Goal: Check status: Check status

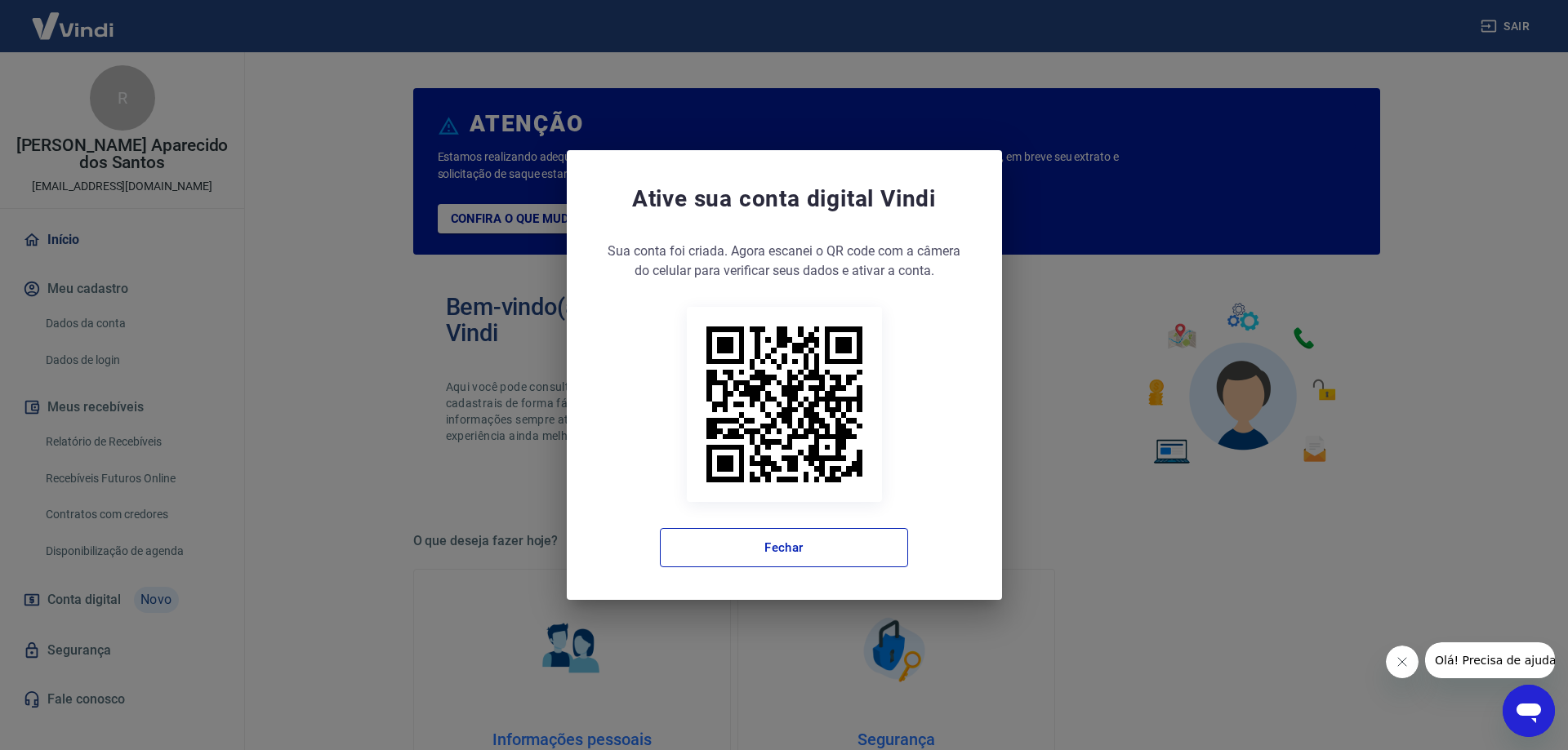
drag, startPoint x: 835, startPoint y: 536, endPoint x: 880, endPoint y: 527, distance: 45.9
click at [836, 536] on button "Fechar" at bounding box center [784, 547] width 248 height 39
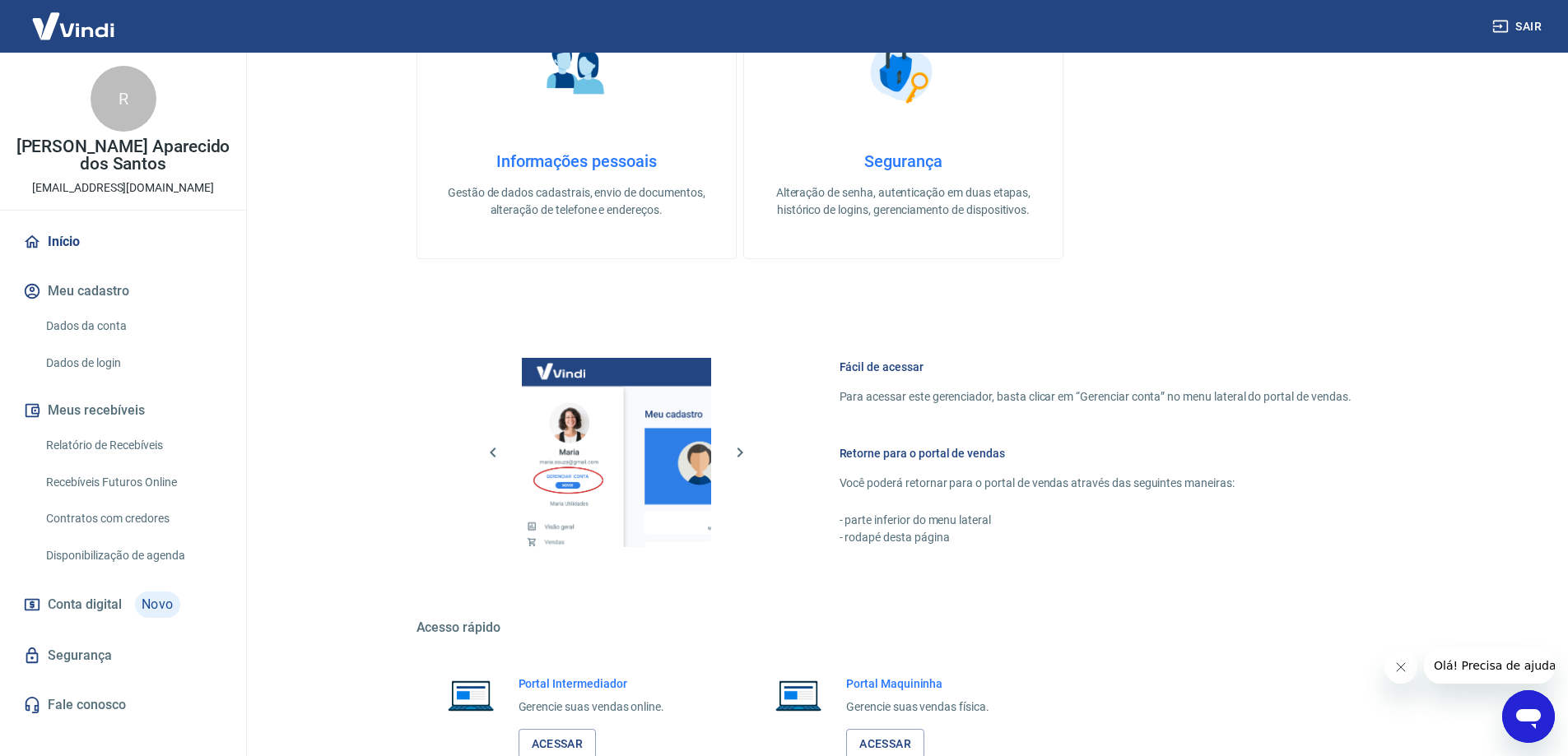
scroll to position [697, 0]
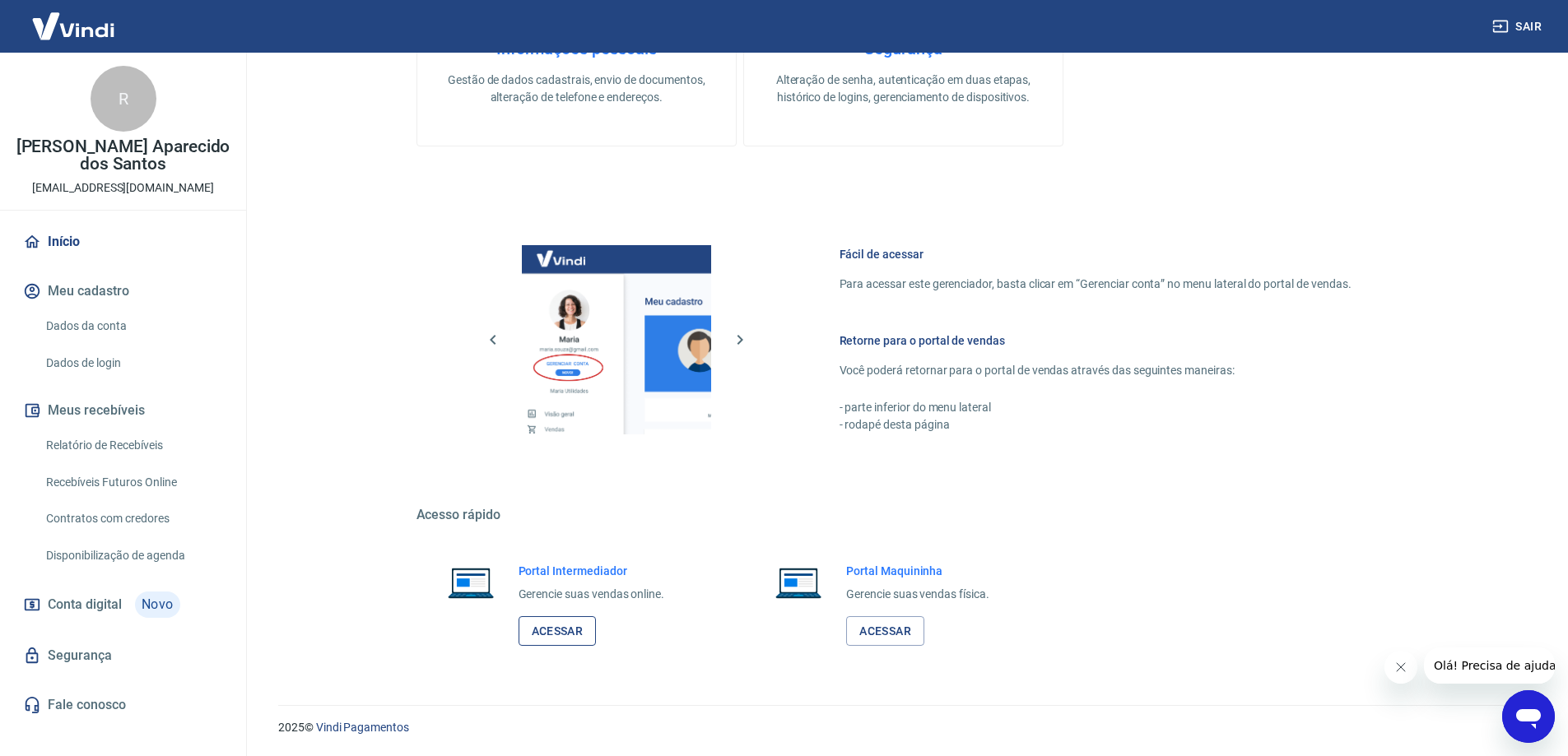
click at [533, 637] on link "Acessar" at bounding box center [558, 631] width 78 height 30
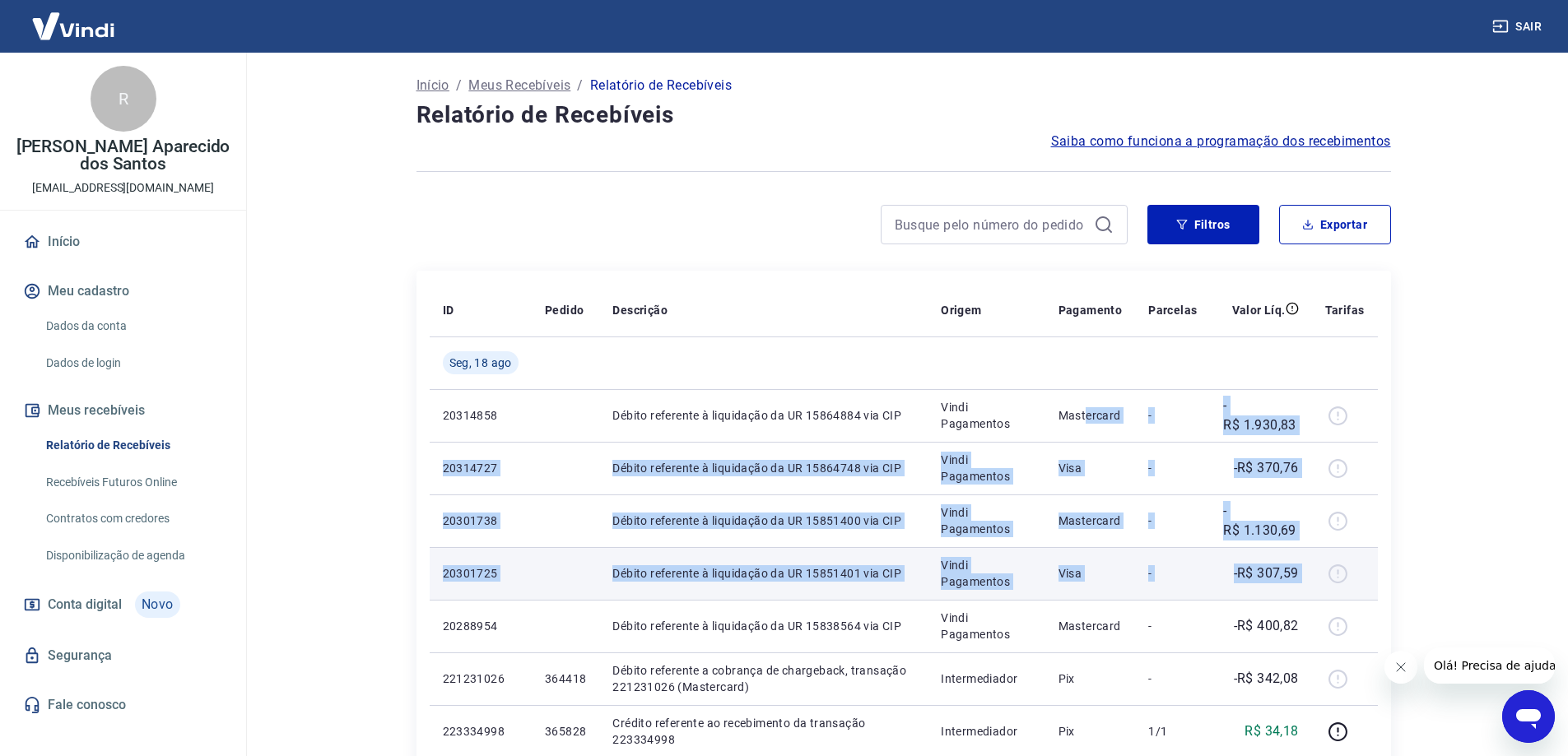
drag, startPoint x: 1103, startPoint y: 429, endPoint x: 1335, endPoint y: 587, distance: 280.7
click at [1268, 593] on td "-R$ 307,59" at bounding box center [1261, 574] width 101 height 53
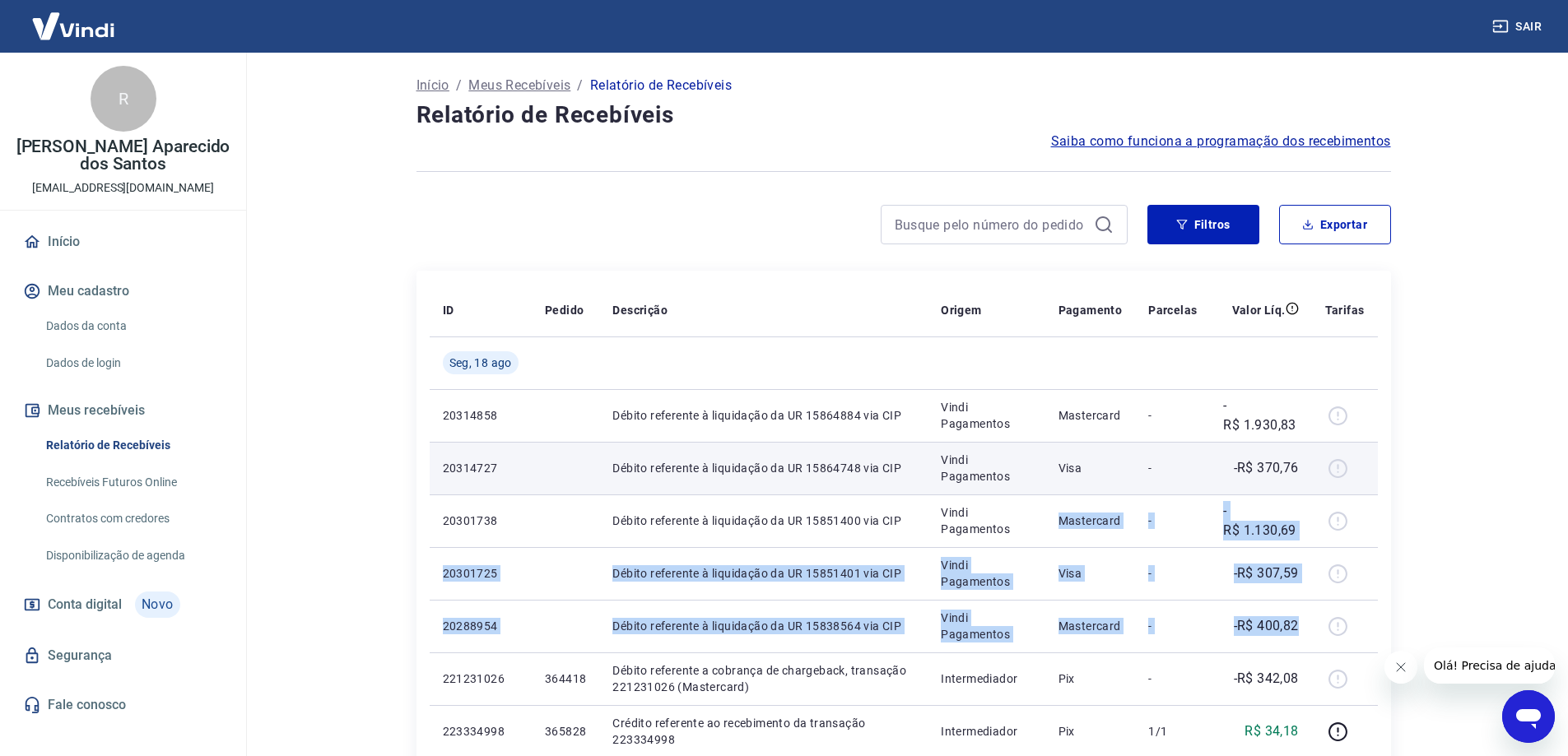
drag, startPoint x: 1302, startPoint y: 646, endPoint x: 1054, endPoint y: 478, distance: 299.5
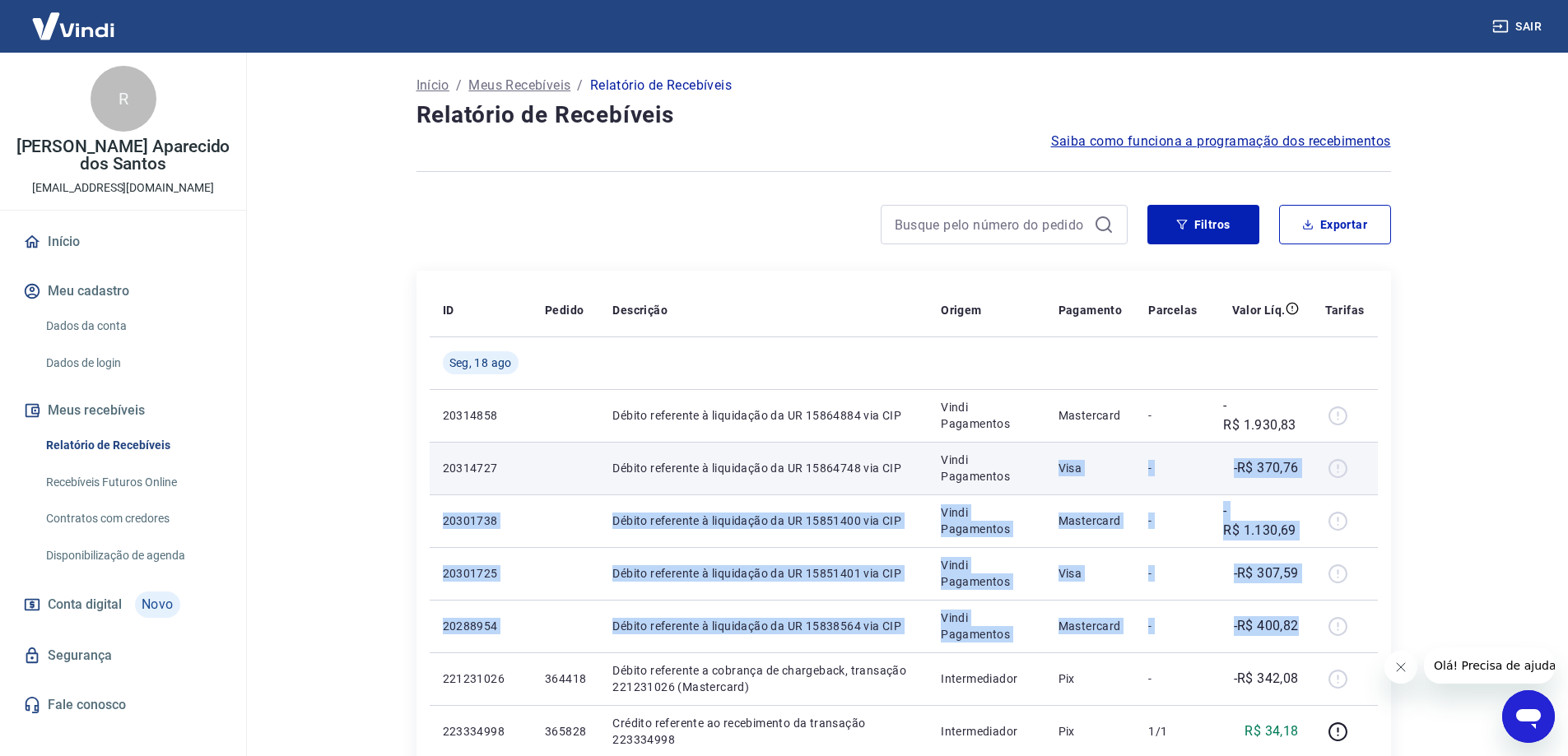
click at [1052, 472] on td "Visa" at bounding box center [1090, 469] width 90 height 53
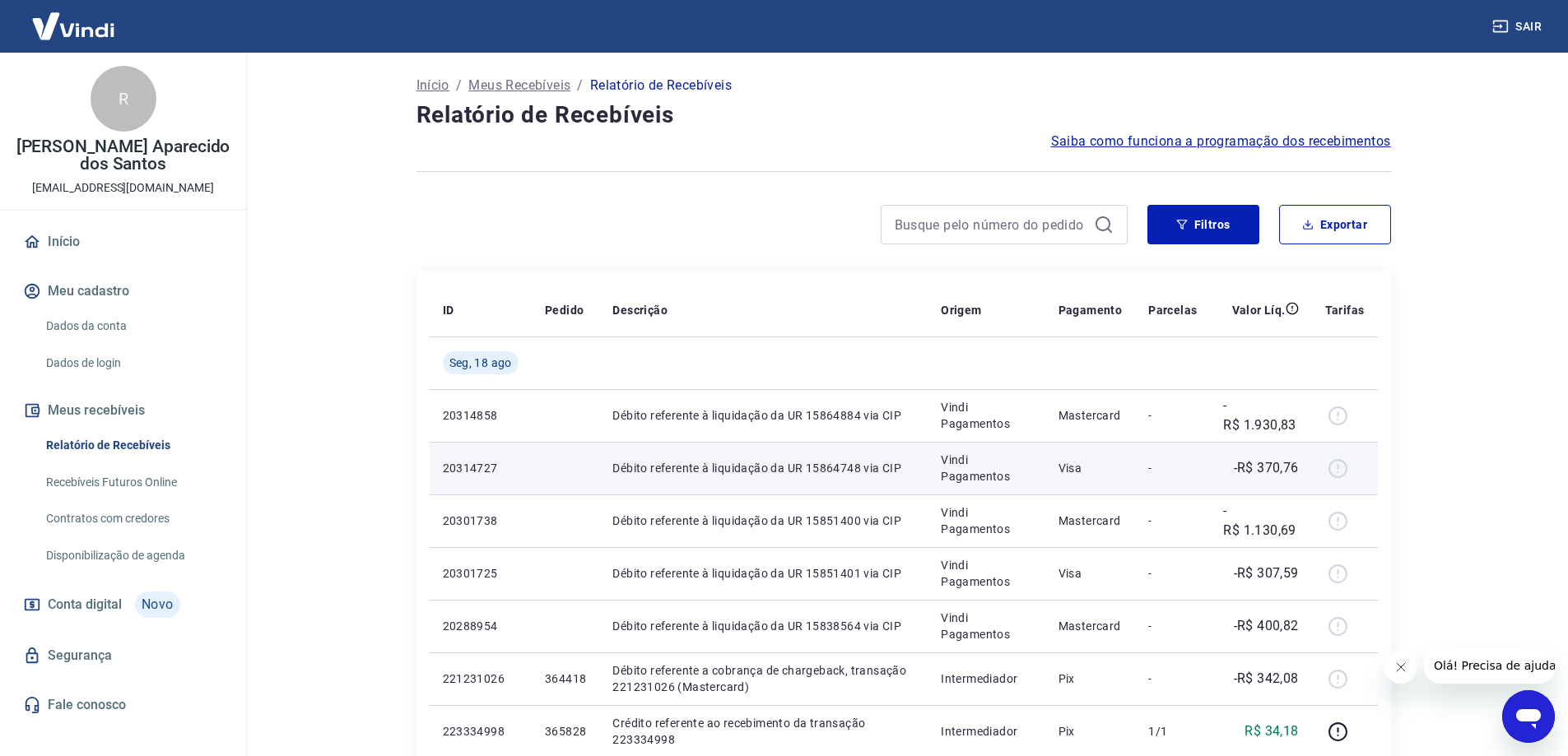
scroll to position [165, 0]
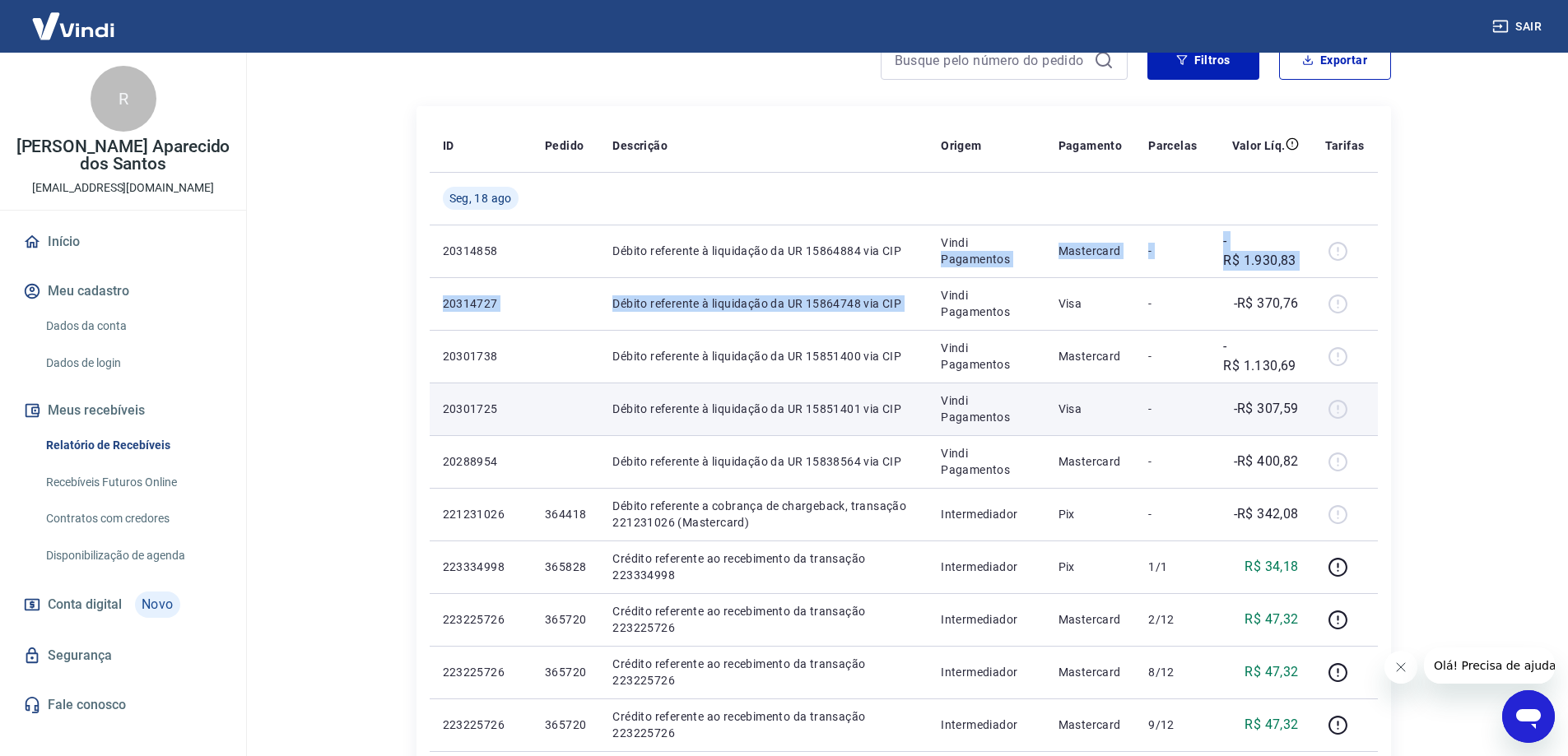
drag, startPoint x: 940, startPoint y: 269, endPoint x: 1067, endPoint y: 409, distance: 189.0
click at [1055, 402] on tbody "[DATE] 20314858 Débito referente à liquidação da UR 15864884 via CIP Vindi Paga…" at bounding box center [904, 725] width 949 height 1106
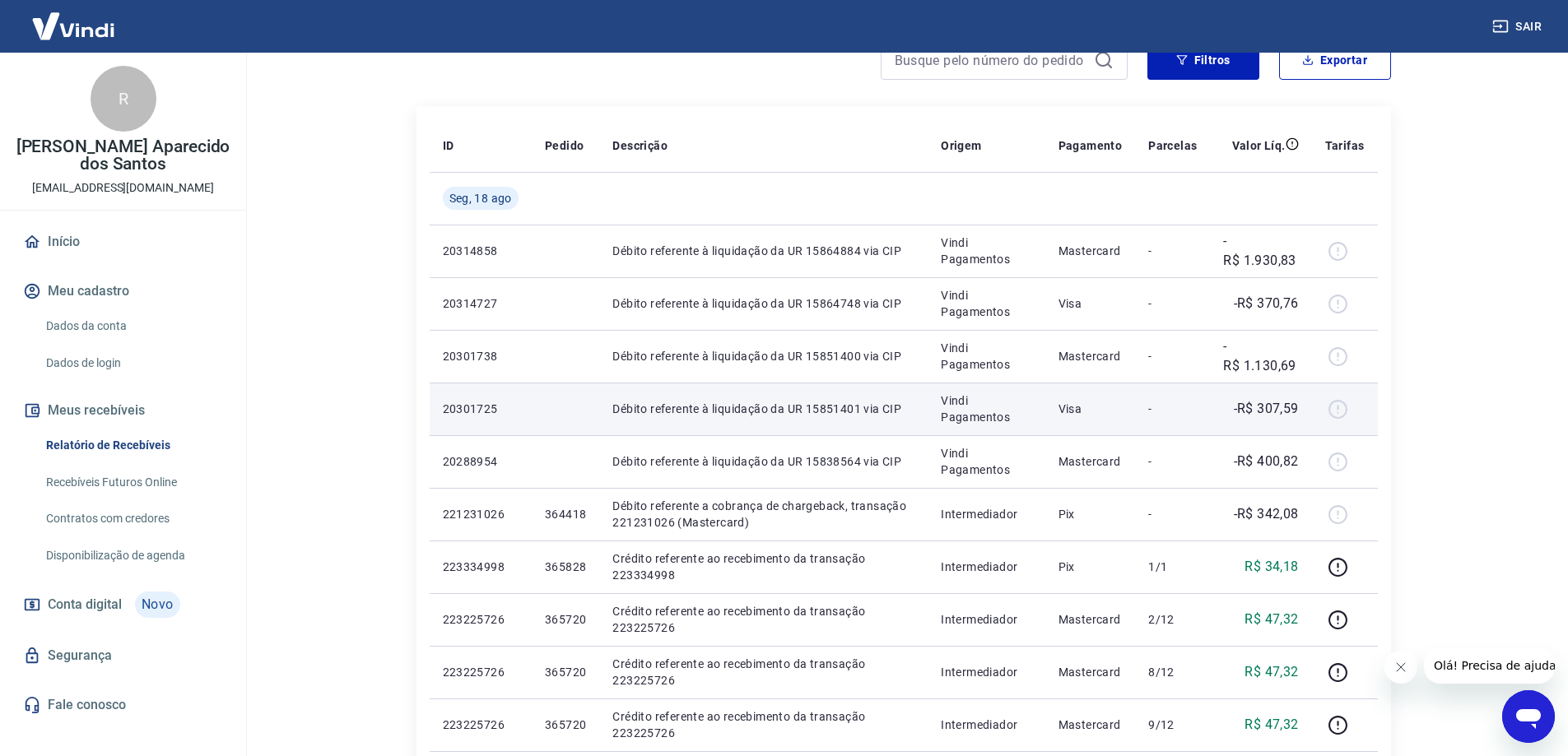
click at [1067, 409] on p "Visa" at bounding box center [1091, 409] width 64 height 16
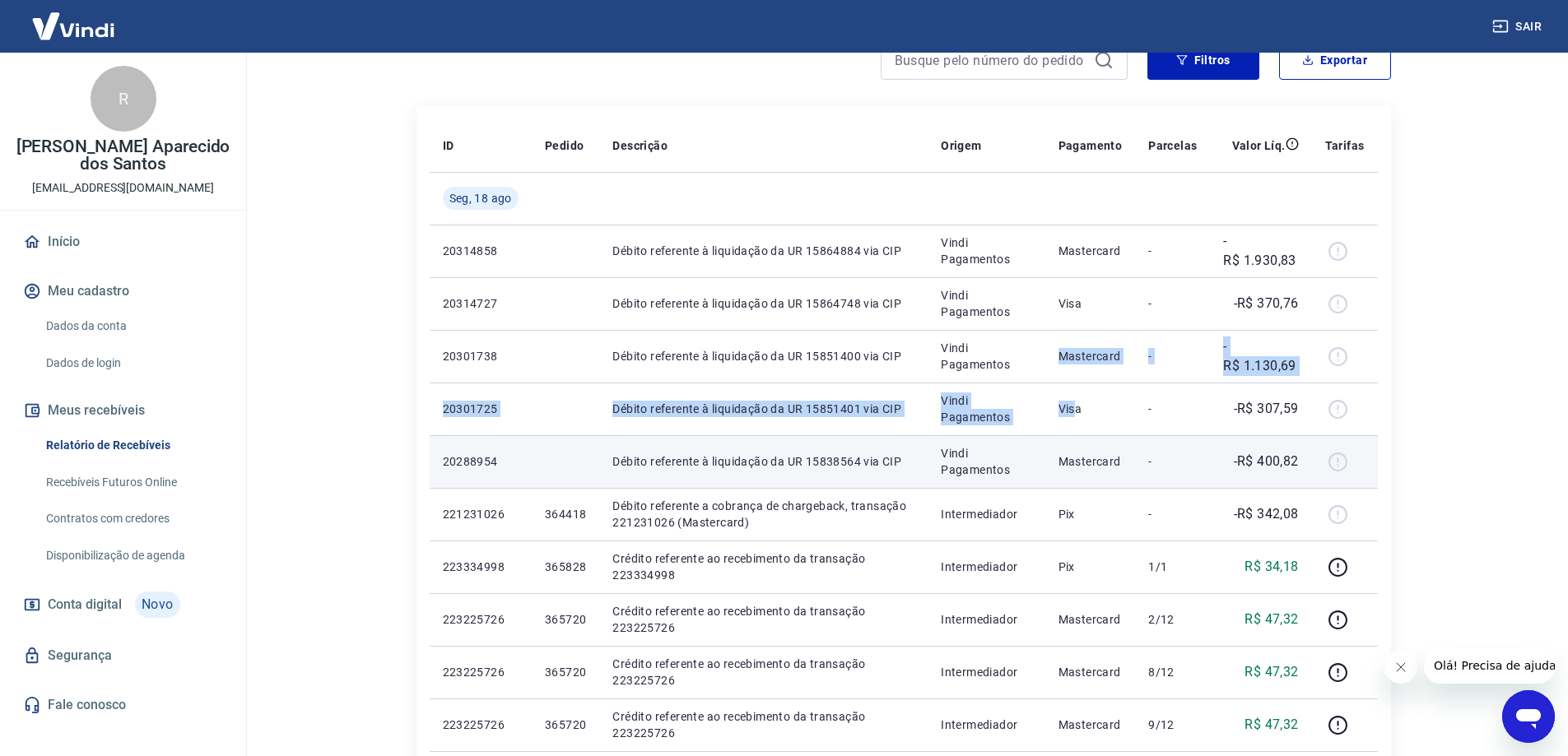
drag, startPoint x: 1064, startPoint y: 382, endPoint x: 1082, endPoint y: 451, distance: 71.3
click at [1081, 450] on tbody "[DATE] 20314858 Débito referente à liquidação da UR 15864884 via CIP Vindi Paga…" at bounding box center [904, 725] width 949 height 1106
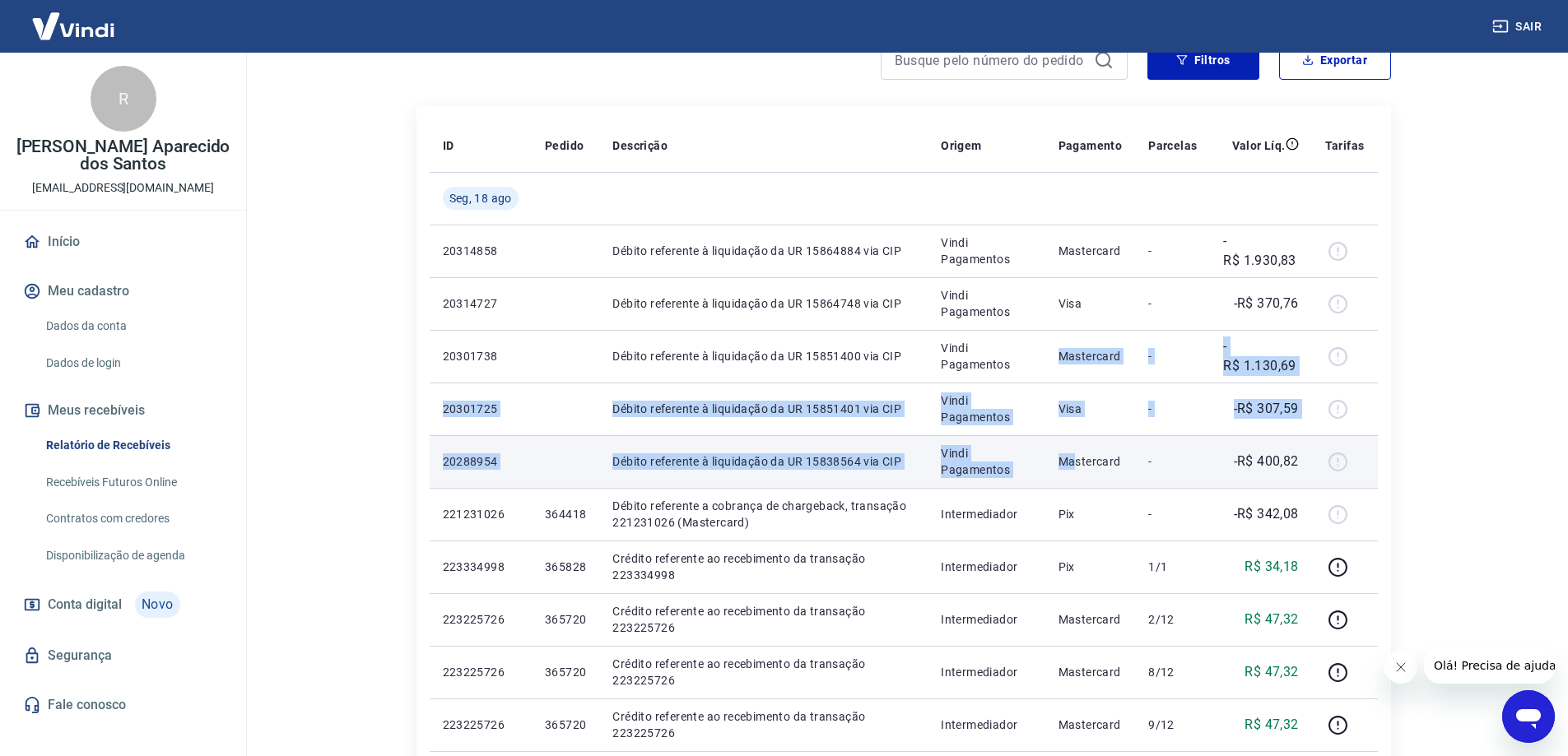
click at [1082, 451] on td "Mastercard" at bounding box center [1090, 461] width 90 height 53
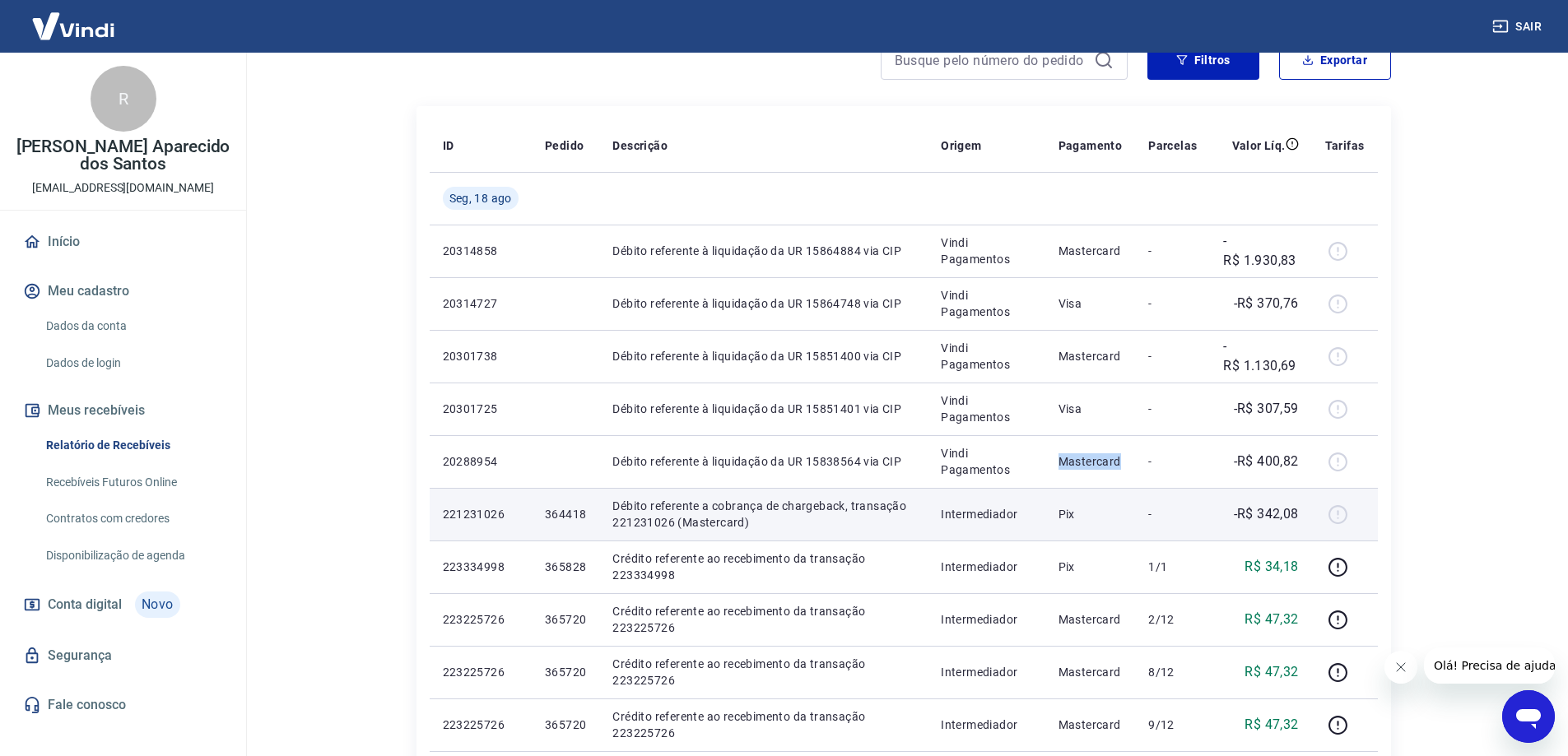
drag, startPoint x: 1082, startPoint y: 451, endPoint x: 1099, endPoint y: 499, distance: 50.9
click at [1098, 498] on tbody "[DATE] 20314858 Débito referente à liquidação da UR 15864884 via CIP Vindi Paga…" at bounding box center [904, 725] width 949 height 1106
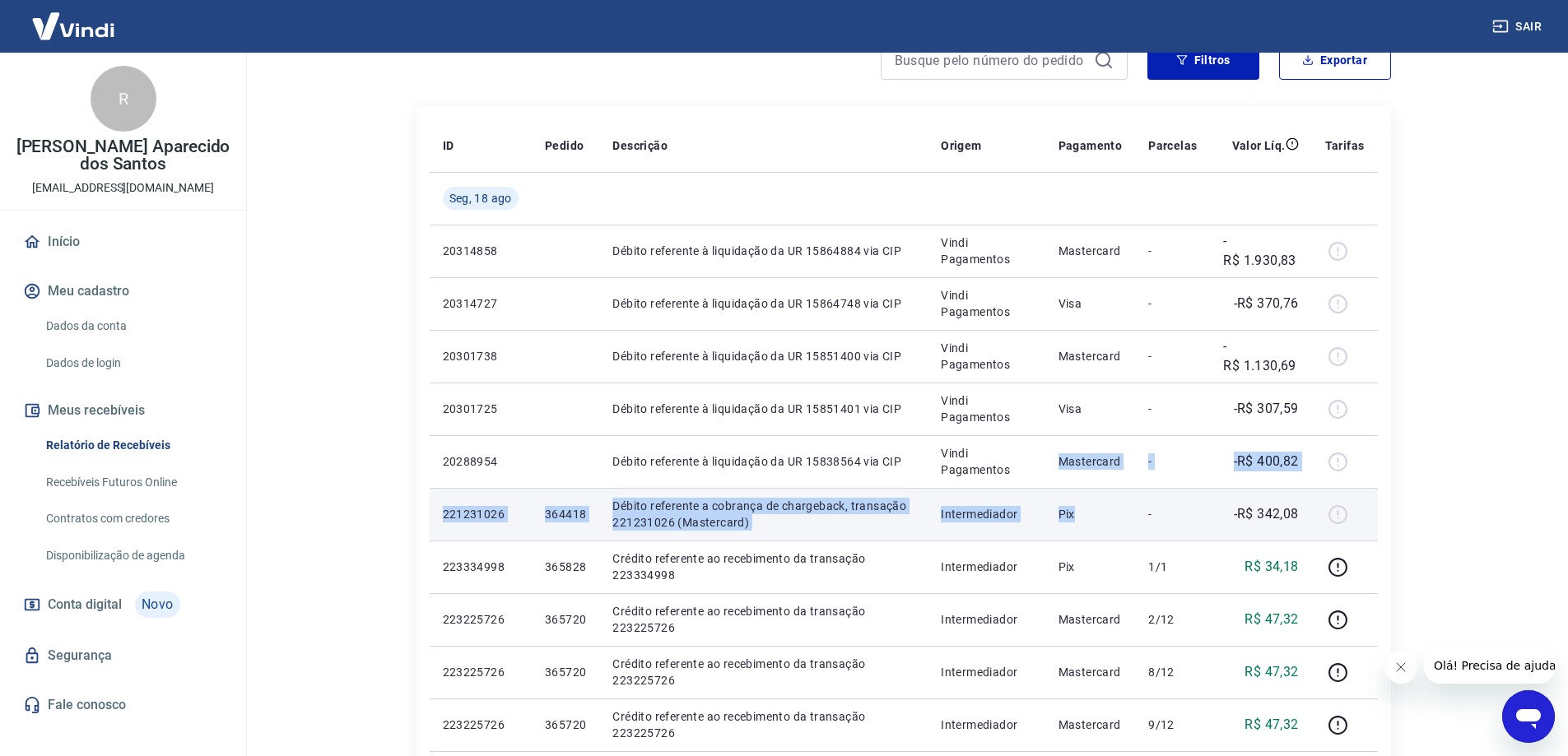
click at [1099, 499] on td "Pix" at bounding box center [1090, 514] width 90 height 53
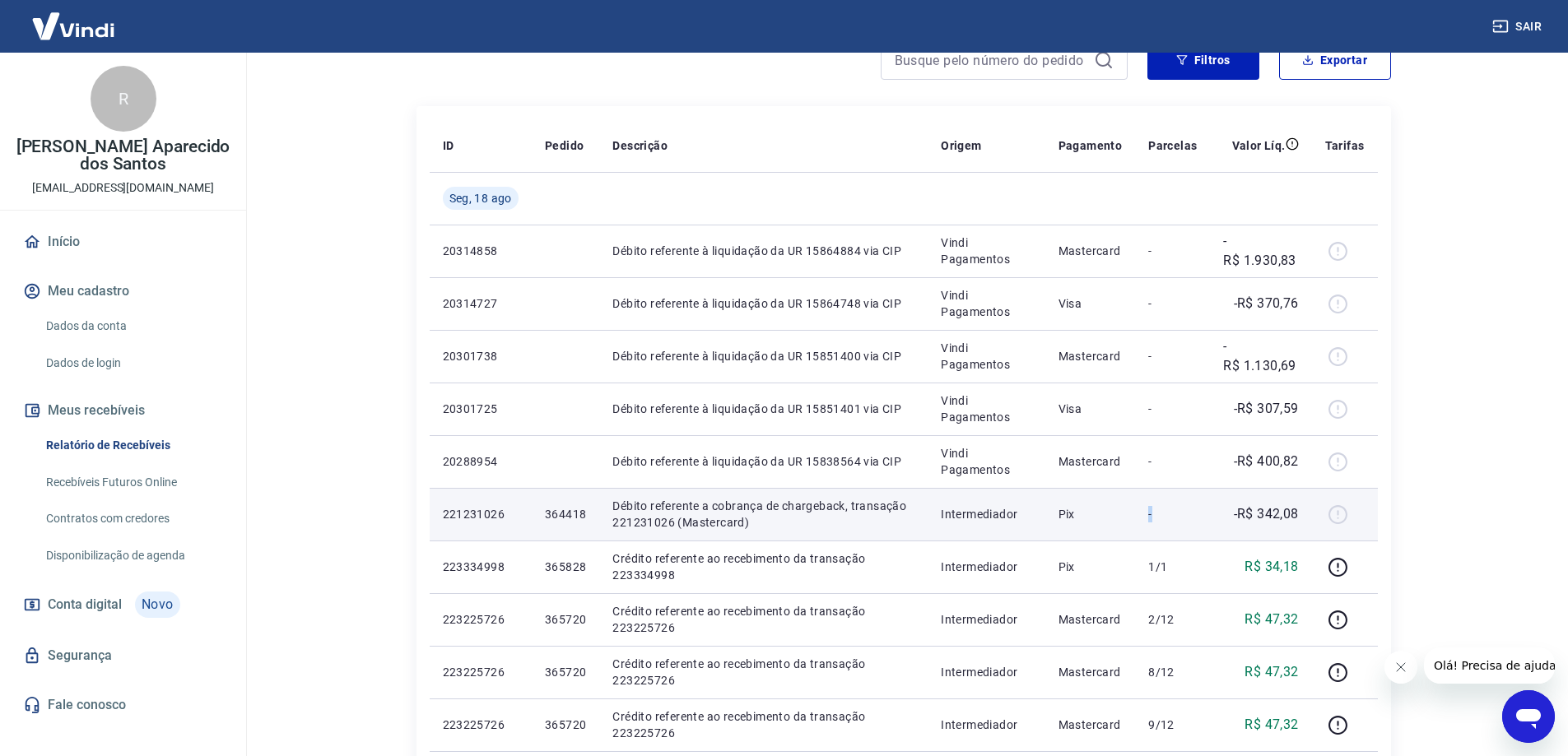
drag, startPoint x: 1099, startPoint y: 499, endPoint x: 1300, endPoint y: 507, distance: 201.2
click at [1300, 507] on tr "221231026 364418 Débito referente a cobrança de chargeback, transação 221231026…" at bounding box center [904, 514] width 949 height 53
click at [1299, 507] on p "-R$ 342,08" at bounding box center [1266, 514] width 65 height 20
drag, startPoint x: 925, startPoint y: 511, endPoint x: 1165, endPoint y: 534, distance: 241.1
click at [1153, 534] on tr "221231026 364418 Débito referente a cobrança de chargeback, transação 221231026…" at bounding box center [904, 514] width 949 height 53
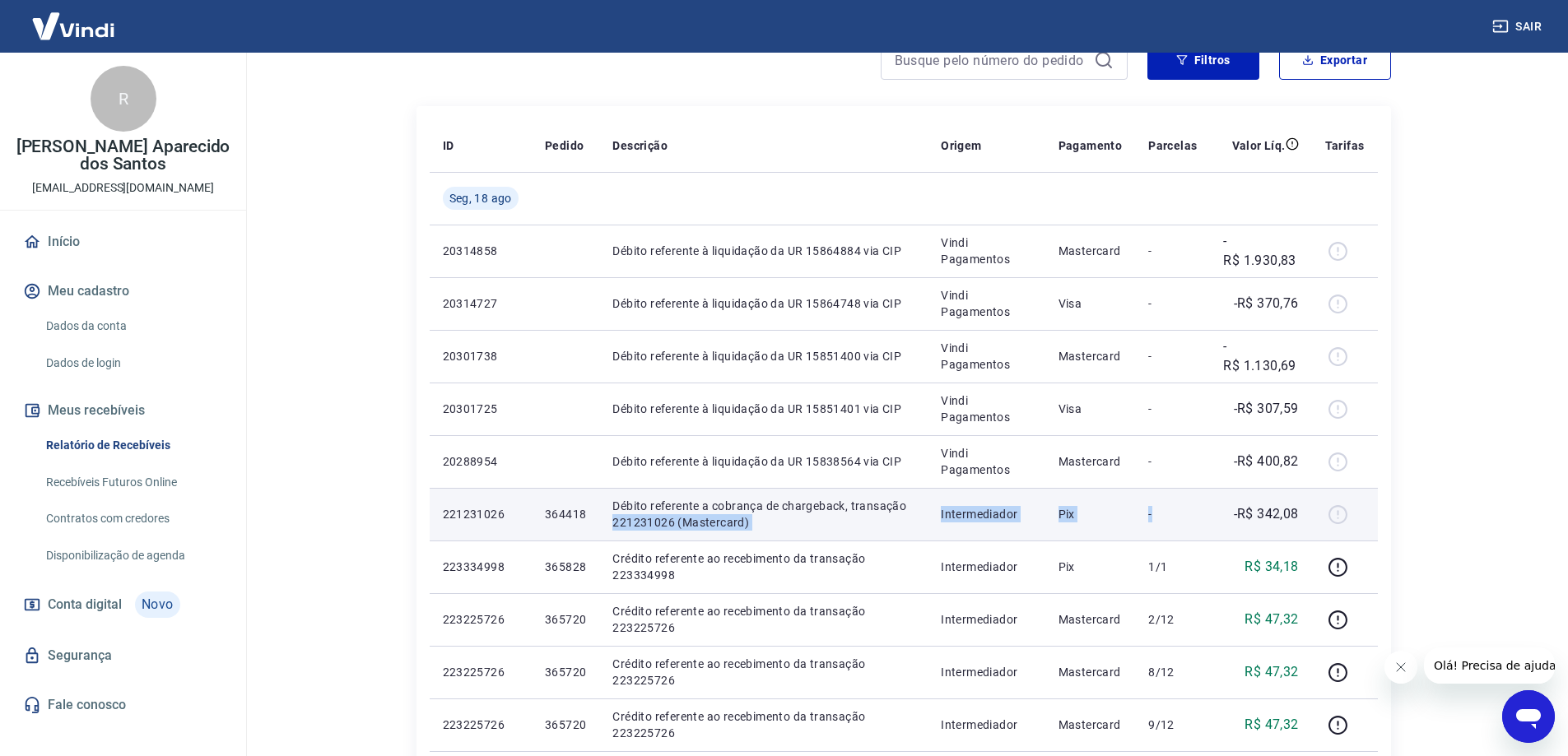
click at [1165, 534] on td "-" at bounding box center [1173, 514] width 75 height 53
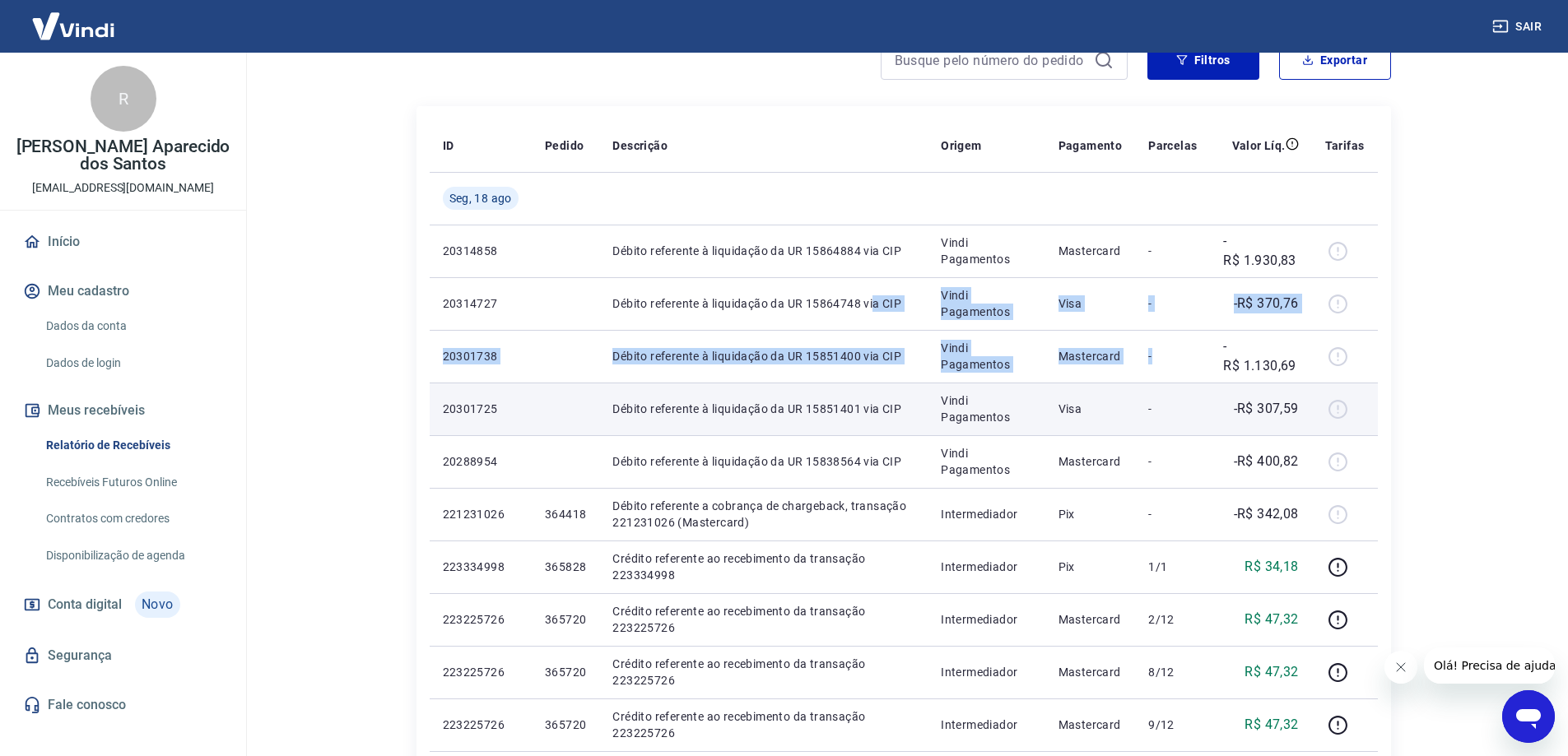
drag, startPoint x: 1091, startPoint y: 360, endPoint x: 1274, endPoint y: 395, distance: 186.3
click at [1263, 395] on tbody "[DATE] 20314858 Débito referente à liquidação da UR 15864884 via CIP Vindi Paga…" at bounding box center [904, 725] width 949 height 1106
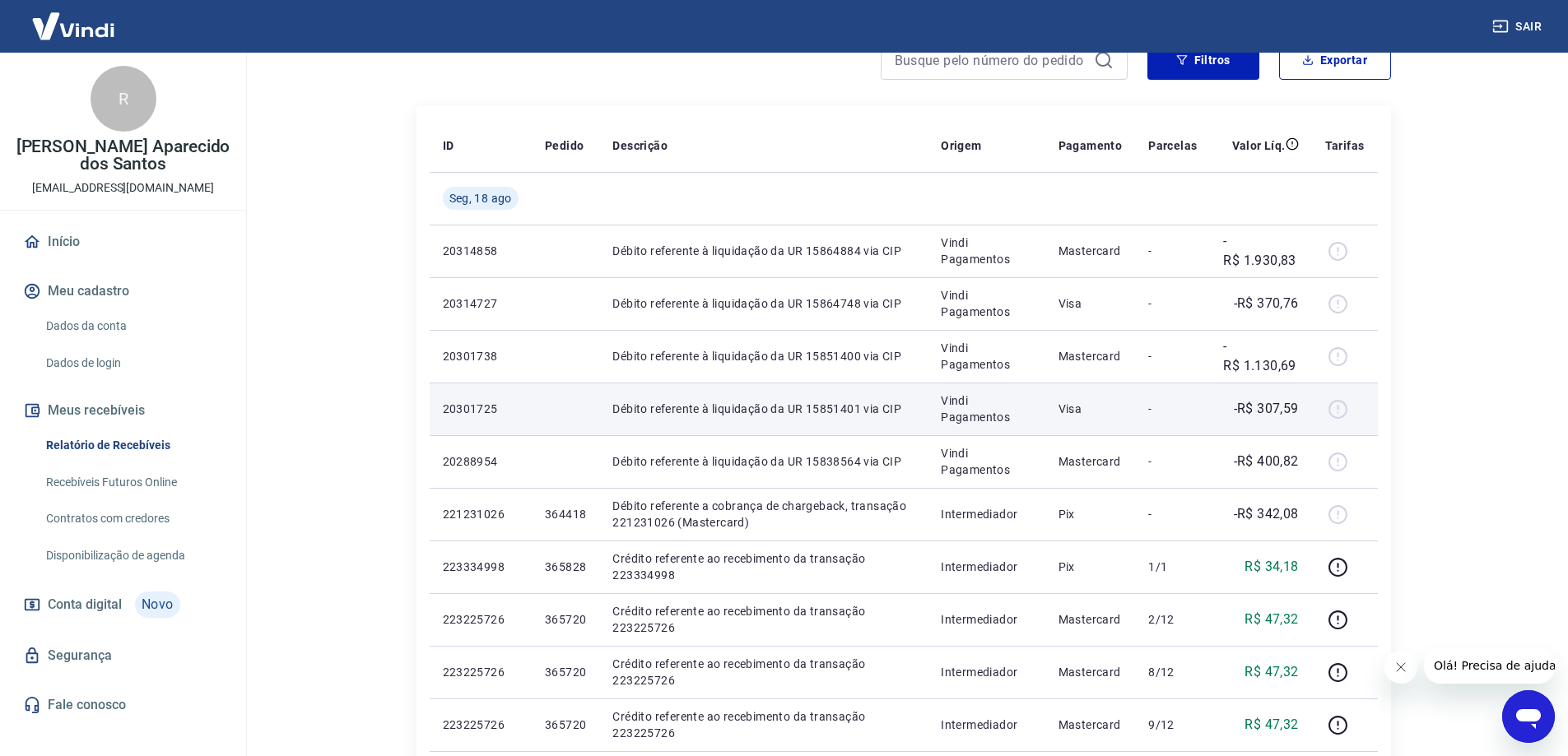
click at [1274, 395] on td "-R$ 307,59" at bounding box center [1261, 409] width 101 height 53
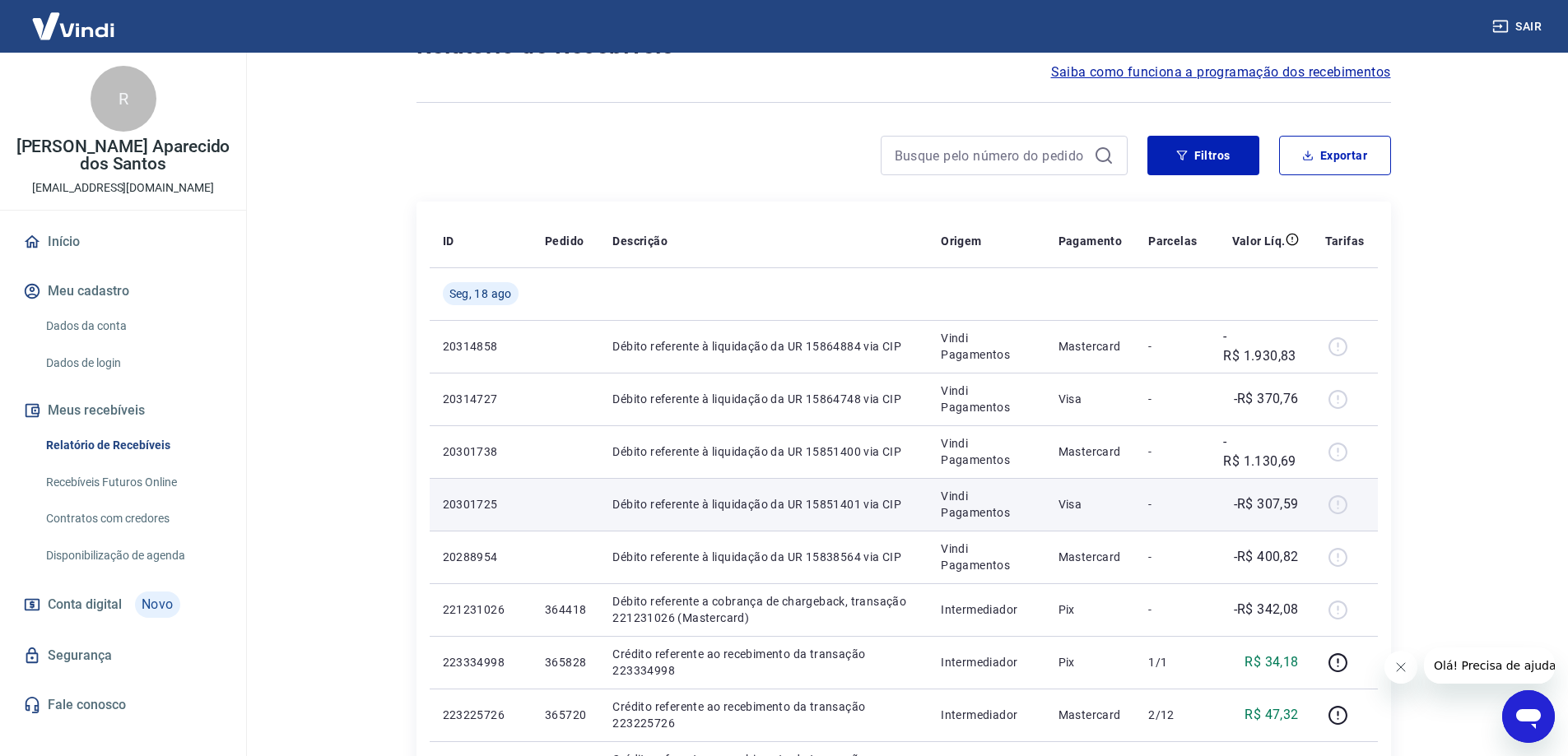
scroll to position [0, 0]
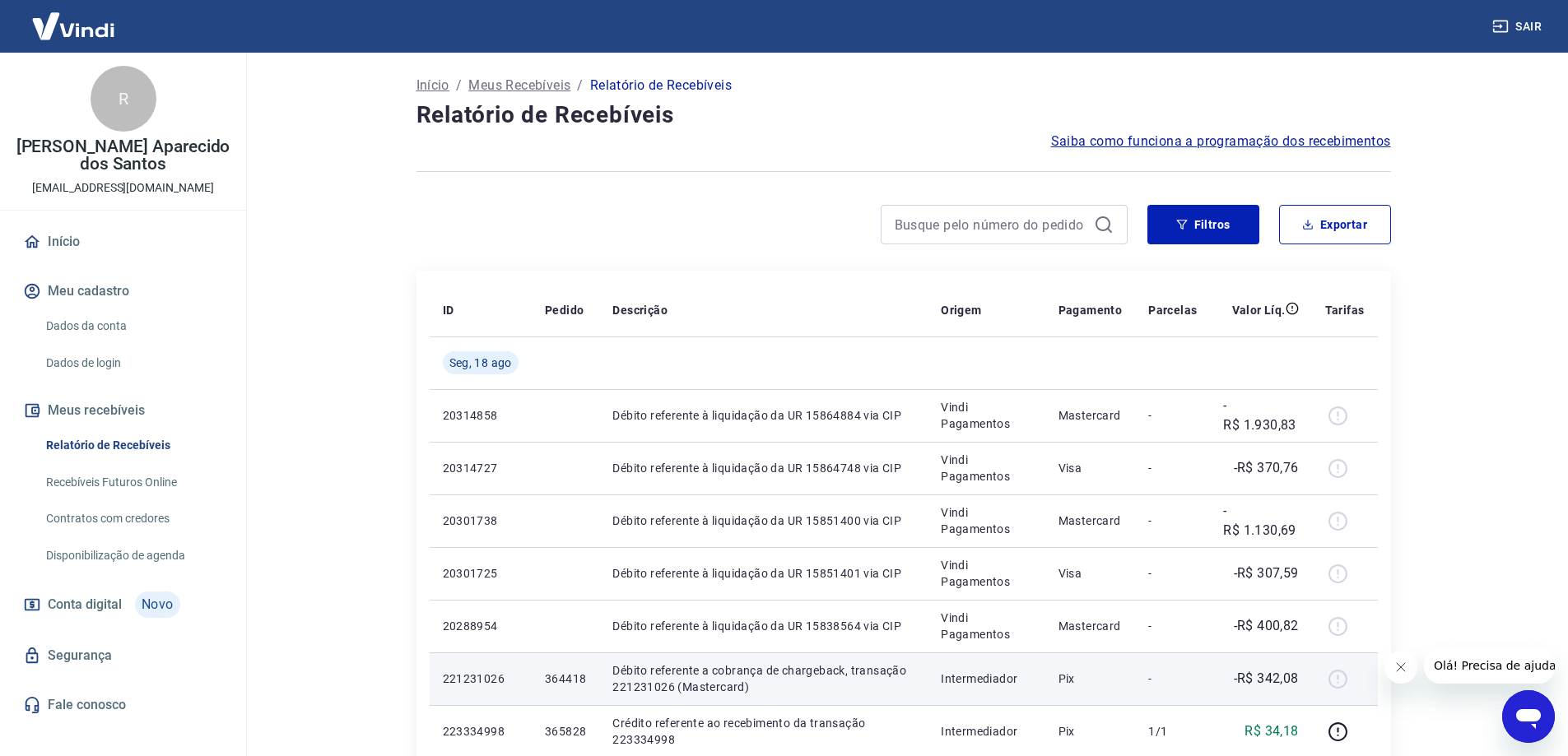
drag, startPoint x: 1133, startPoint y: 553, endPoint x: 1188, endPoint y: 666, distance: 125.7
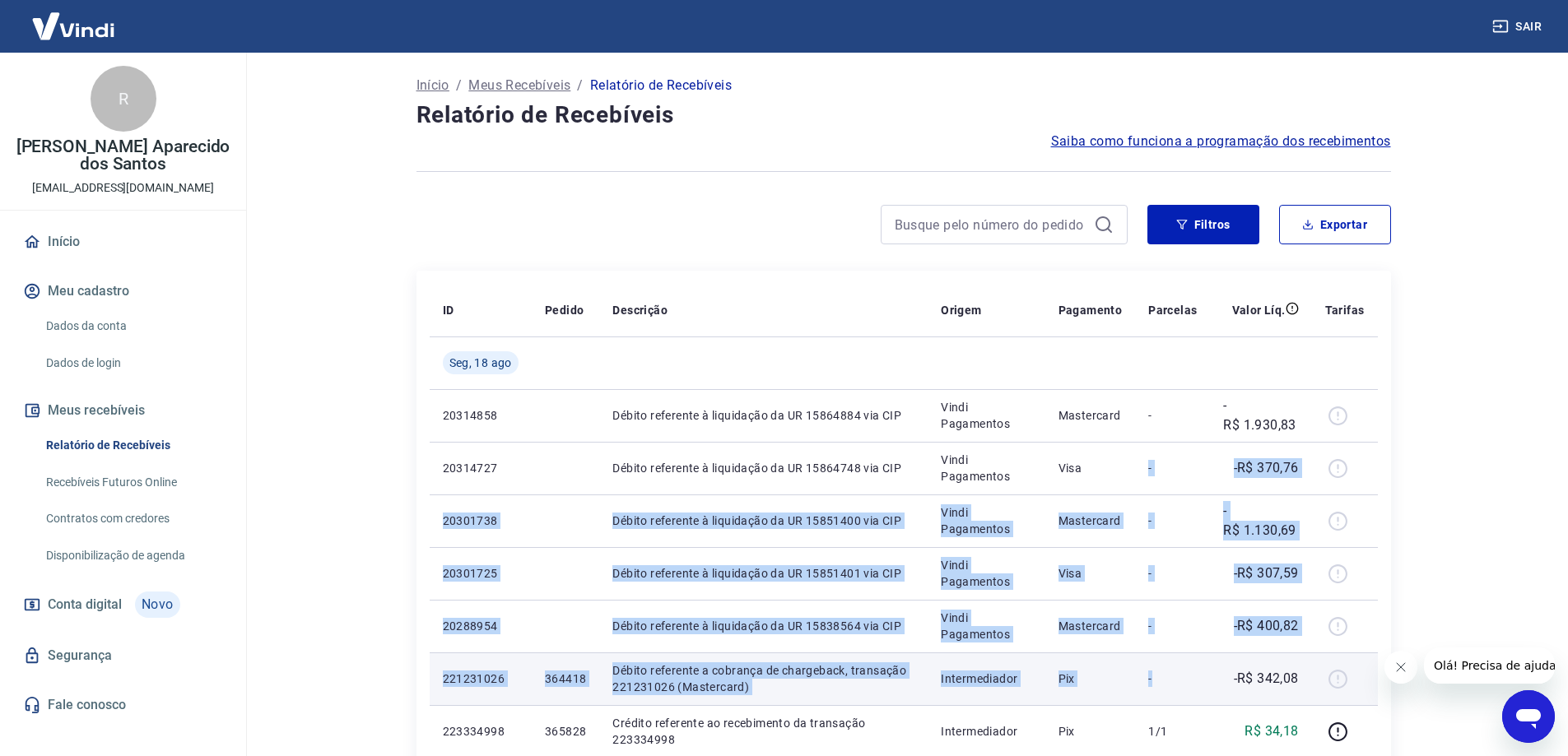
click at [1188, 666] on td "-" at bounding box center [1173, 679] width 75 height 53
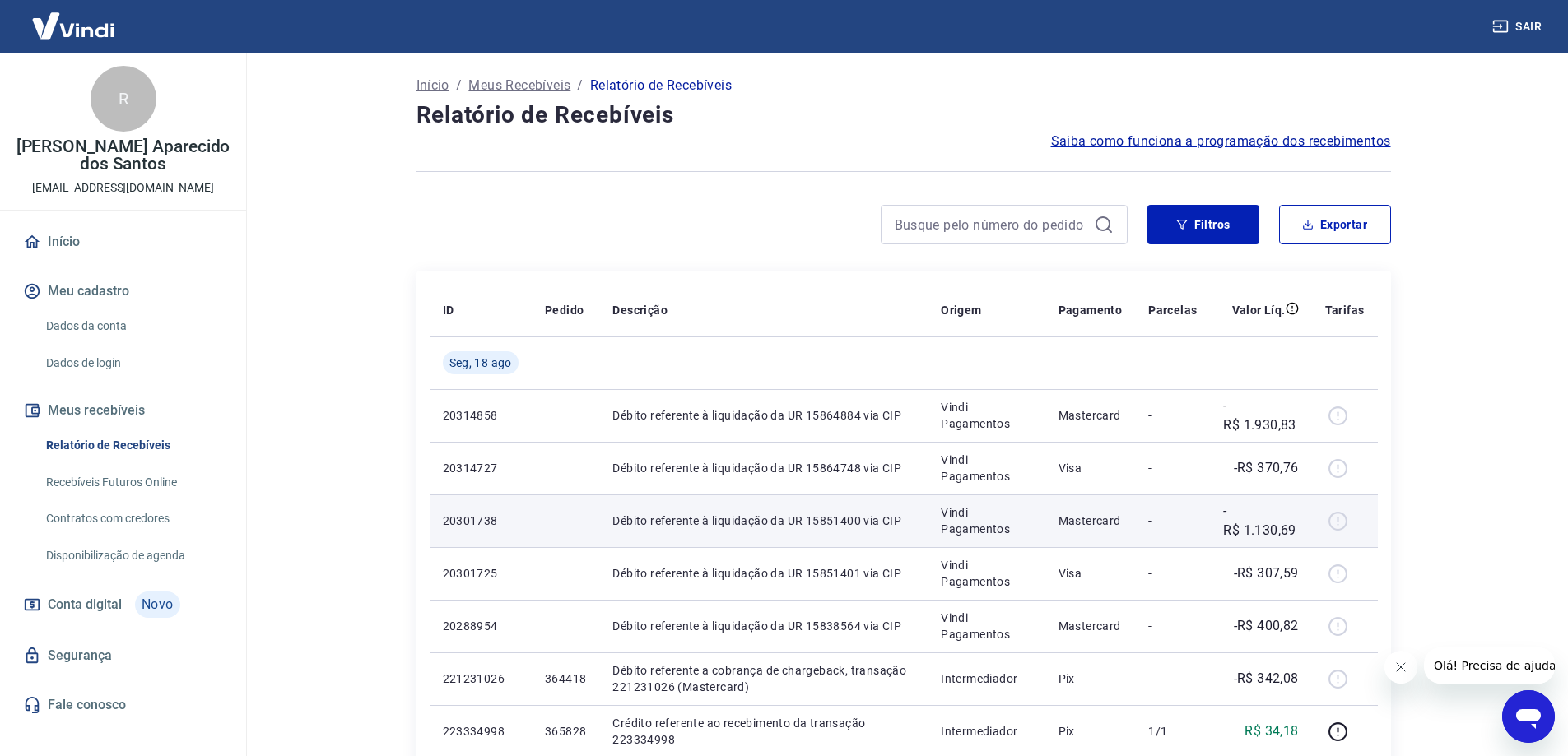
click at [1101, 541] on td "Mastercard" at bounding box center [1090, 521] width 90 height 53
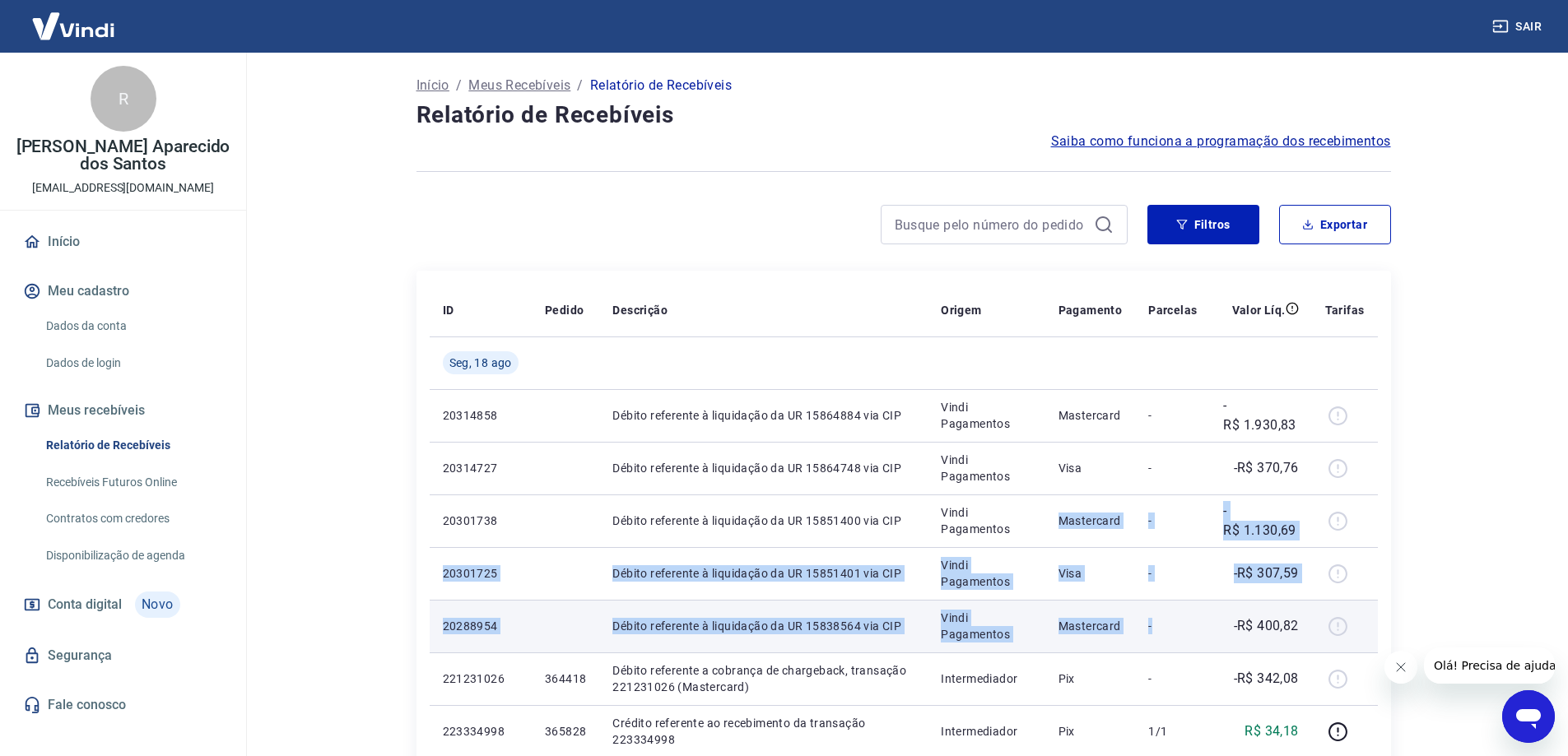
drag, startPoint x: 1188, startPoint y: 636, endPoint x: 1197, endPoint y: 637, distance: 9.1
click at [1198, 637] on td "-" at bounding box center [1173, 627] width 75 height 53
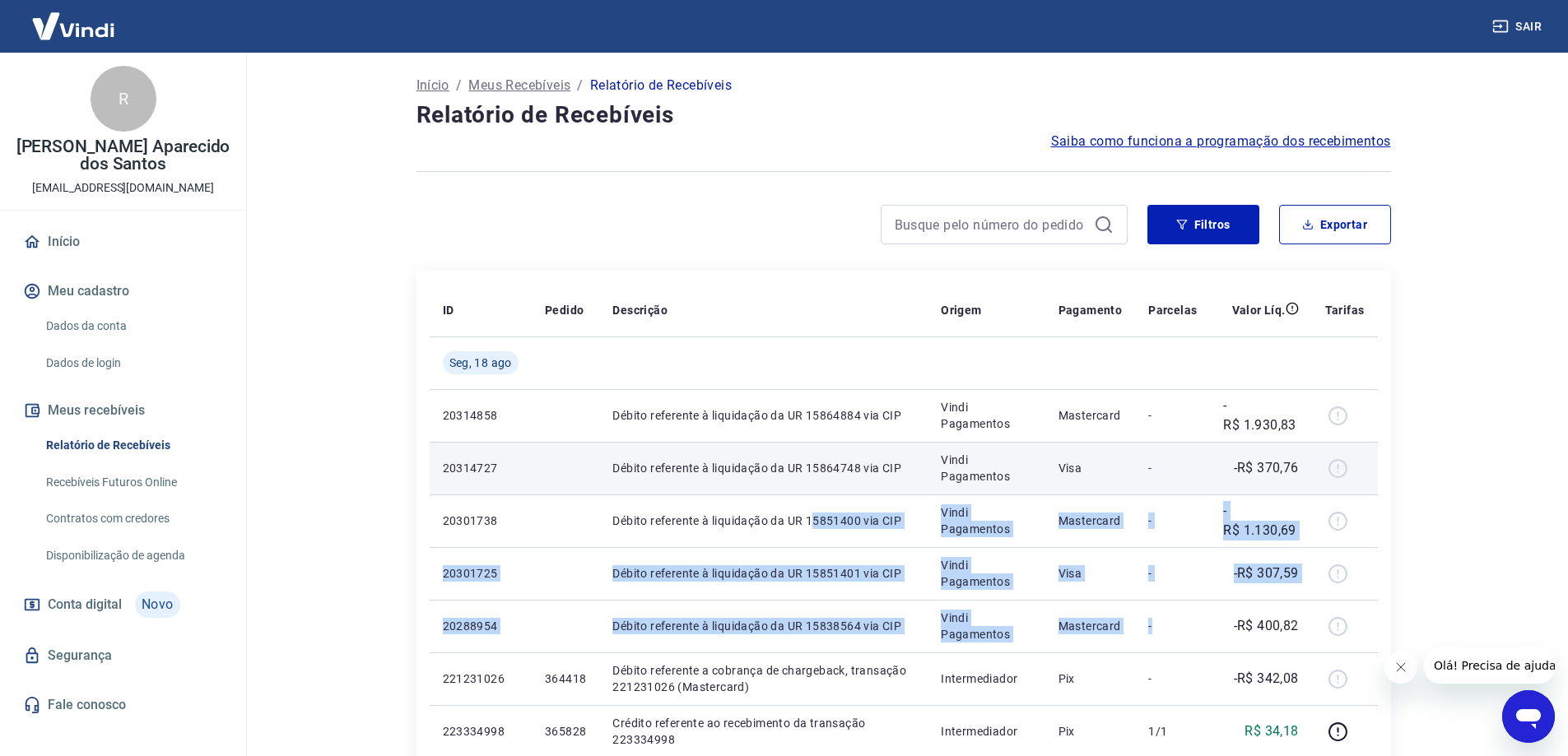
drag, startPoint x: 1198, startPoint y: 640, endPoint x: 654, endPoint y: 448, distance: 576.9
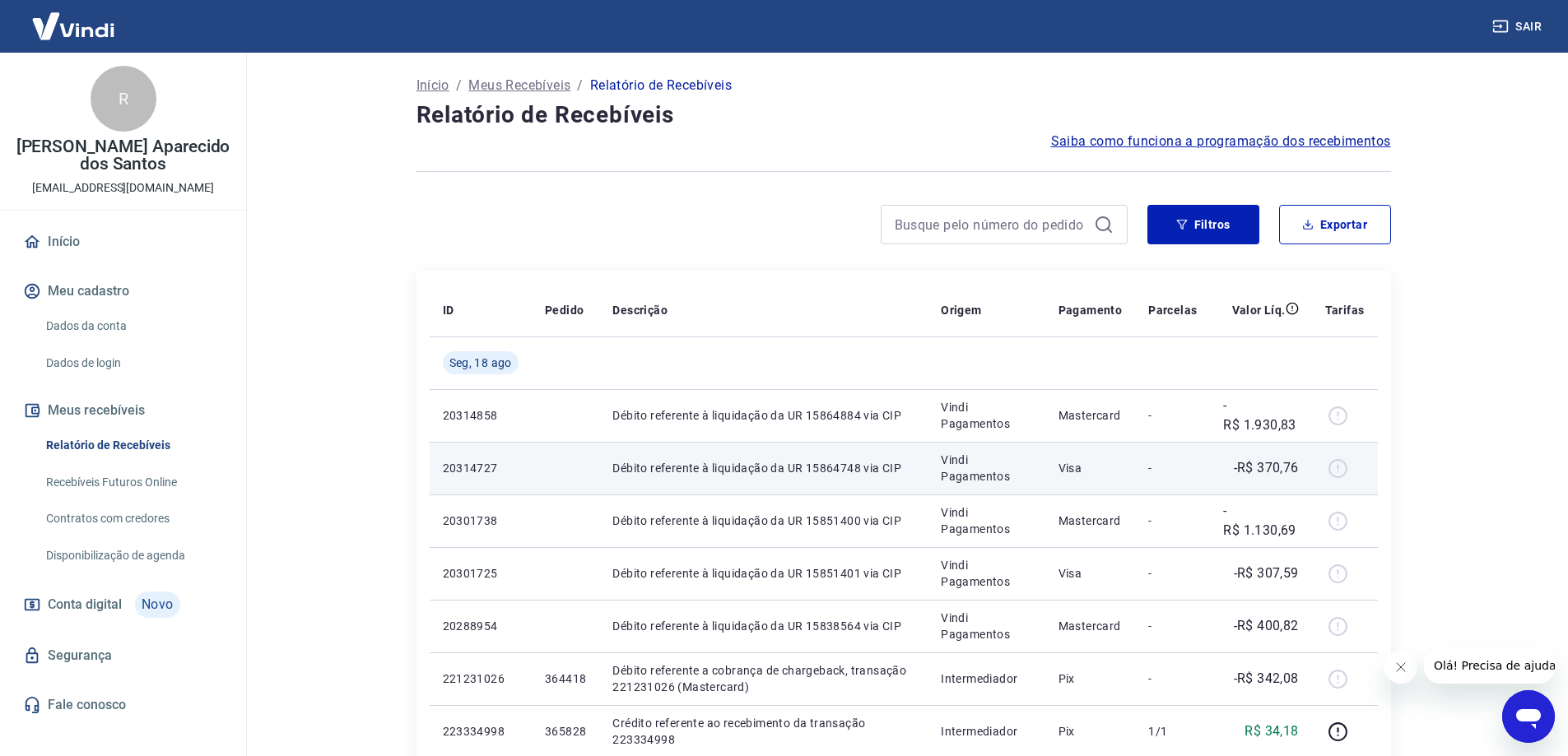
click at [652, 448] on td "Débito referente à liquidação da UR 15864748 via CIP" at bounding box center [763, 469] width 328 height 53
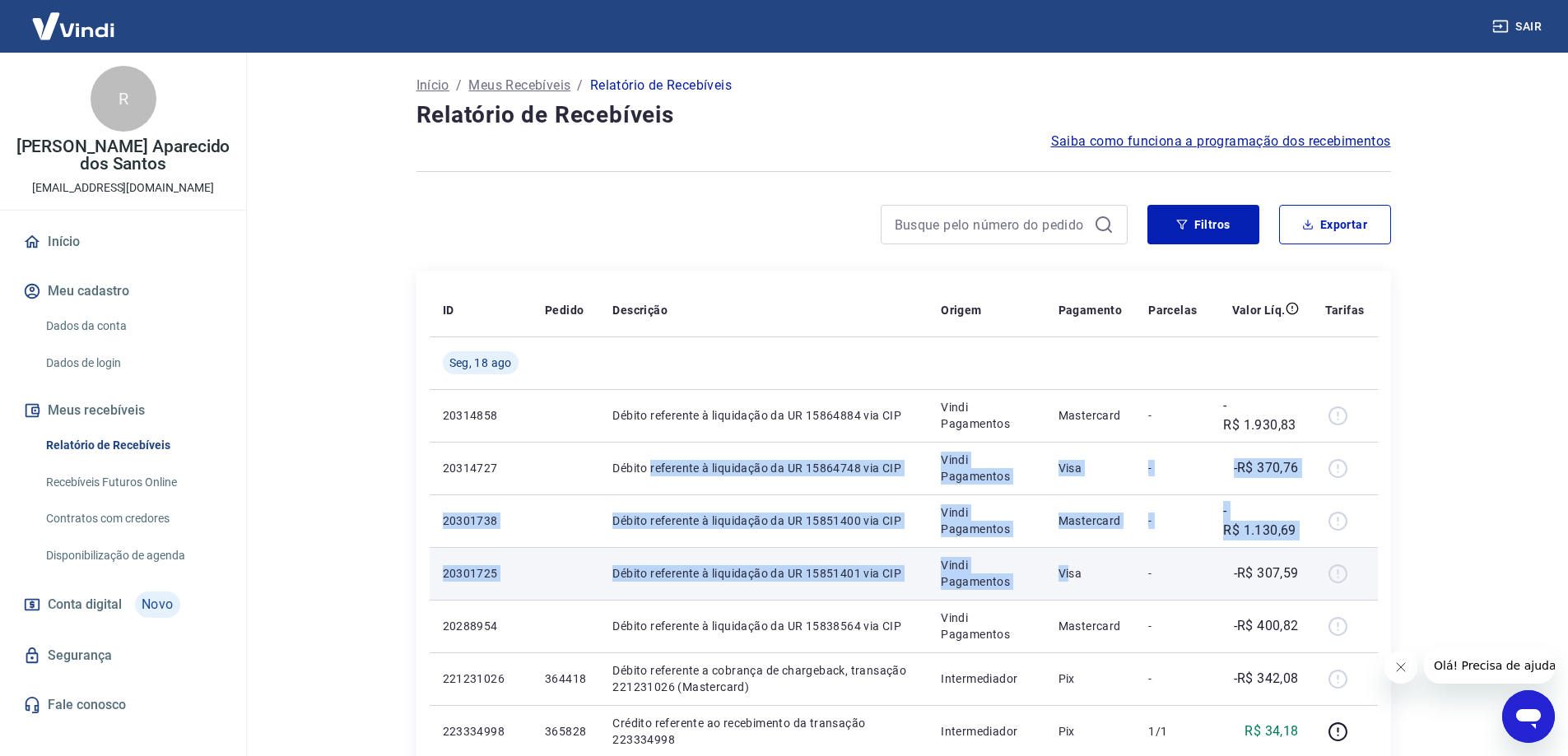
drag, startPoint x: 652, startPoint y: 448, endPoint x: 1115, endPoint y: 586, distance: 483.1
click at [1115, 586] on td "Visa" at bounding box center [1090, 574] width 90 height 53
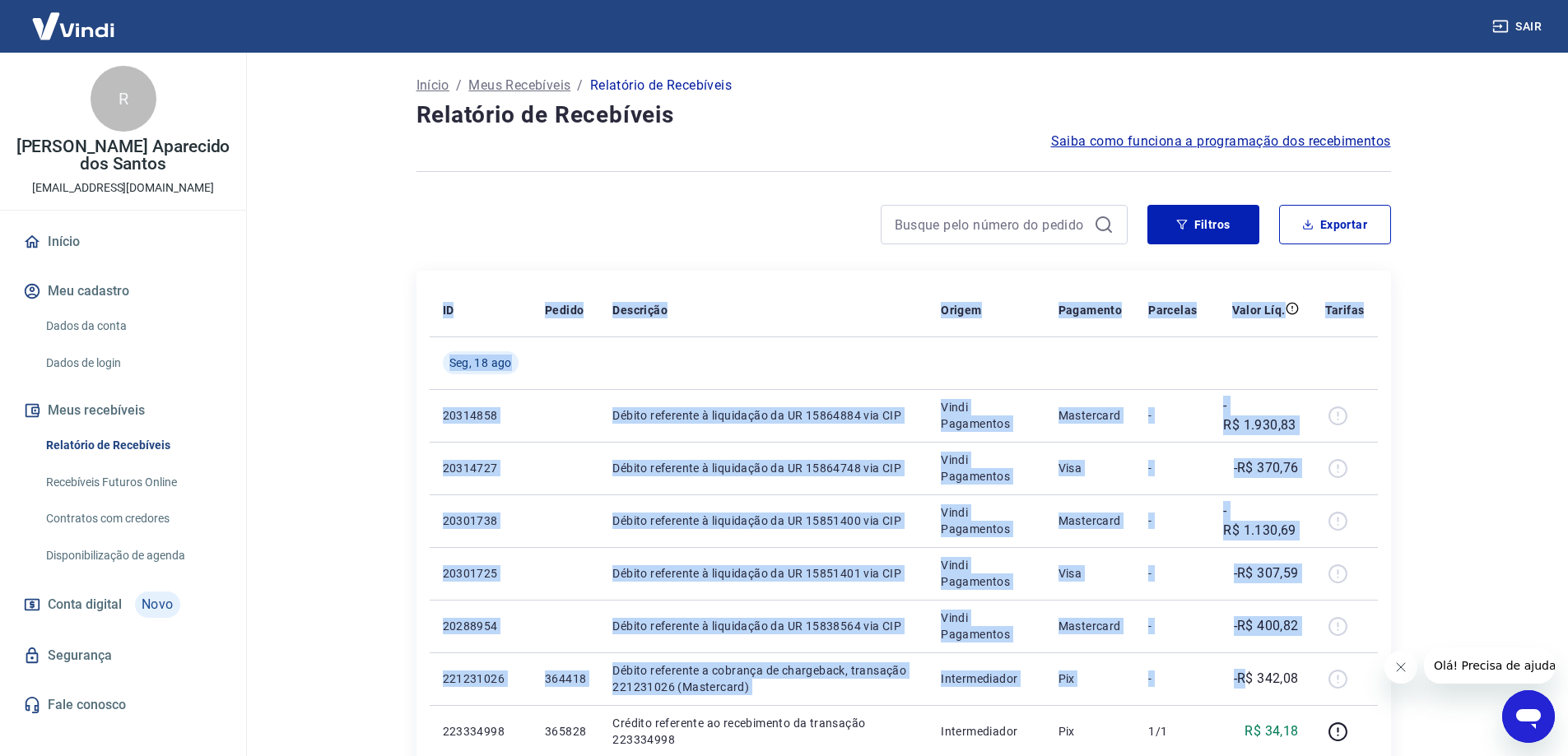
drag, startPoint x: 1249, startPoint y: 656, endPoint x: 413, endPoint y: 393, distance: 876.4
click at [709, 427] on td "Débito referente à liquidação da UR 15864884 via CIP" at bounding box center [763, 416] width 328 height 53
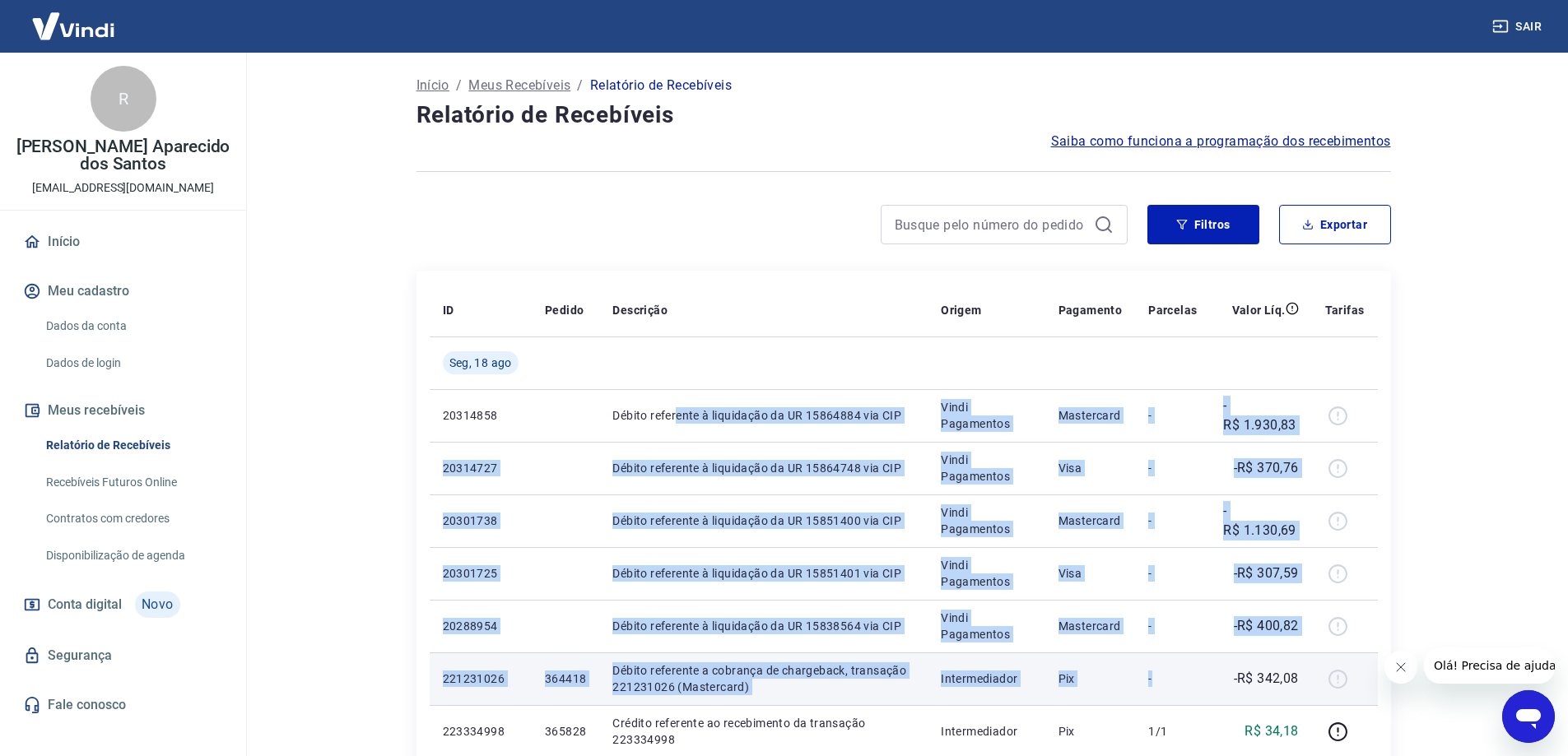
drag, startPoint x: 679, startPoint y: 419, endPoint x: 1200, endPoint y: 656, distance: 572.4
click at [1200, 656] on td "-" at bounding box center [1173, 679] width 75 height 53
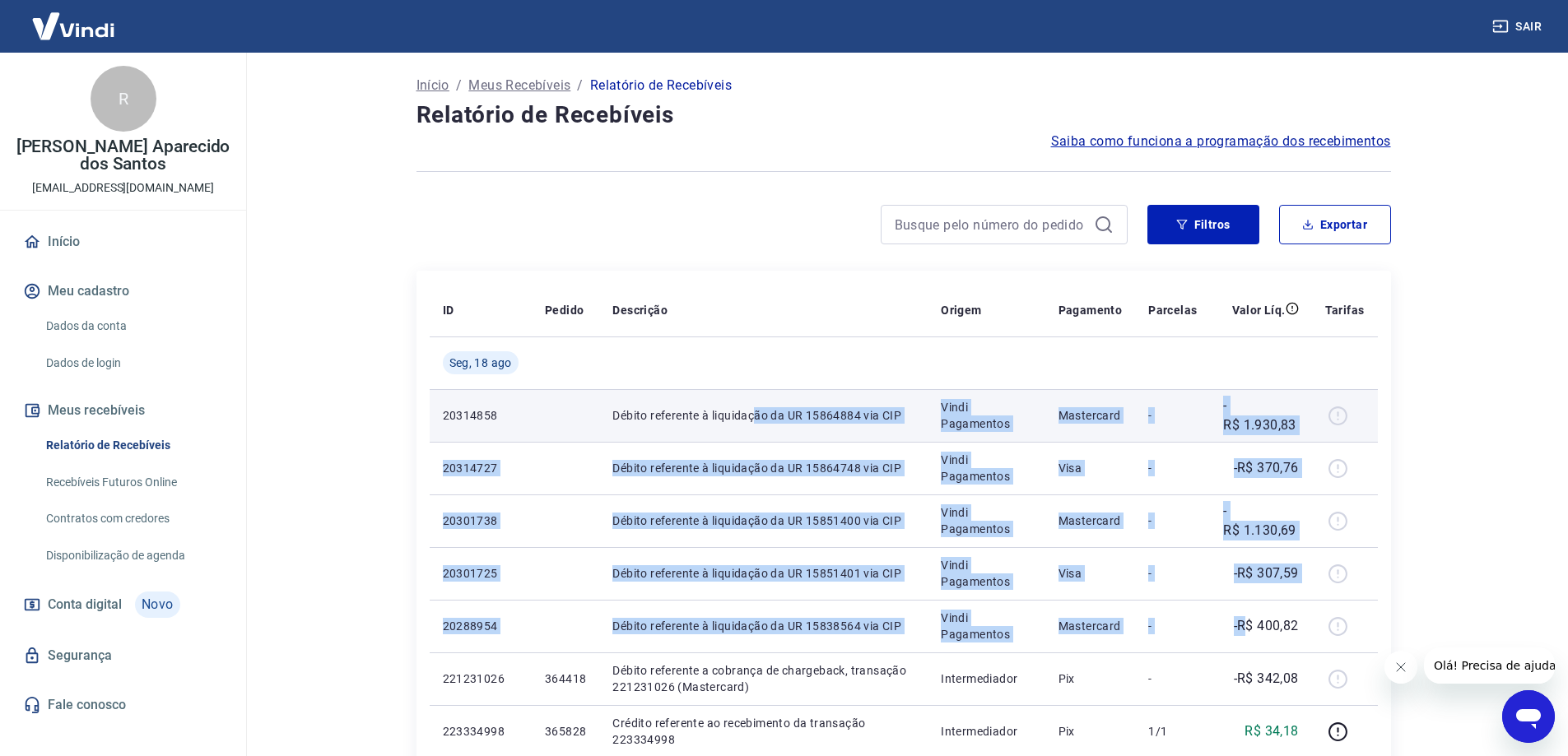
drag, startPoint x: 1247, startPoint y: 615, endPoint x: 747, endPoint y: 426, distance: 534.5
click at [747, 426] on td "Débito referente à liquidação da UR 15864884 via CIP" at bounding box center [763, 416] width 328 height 53
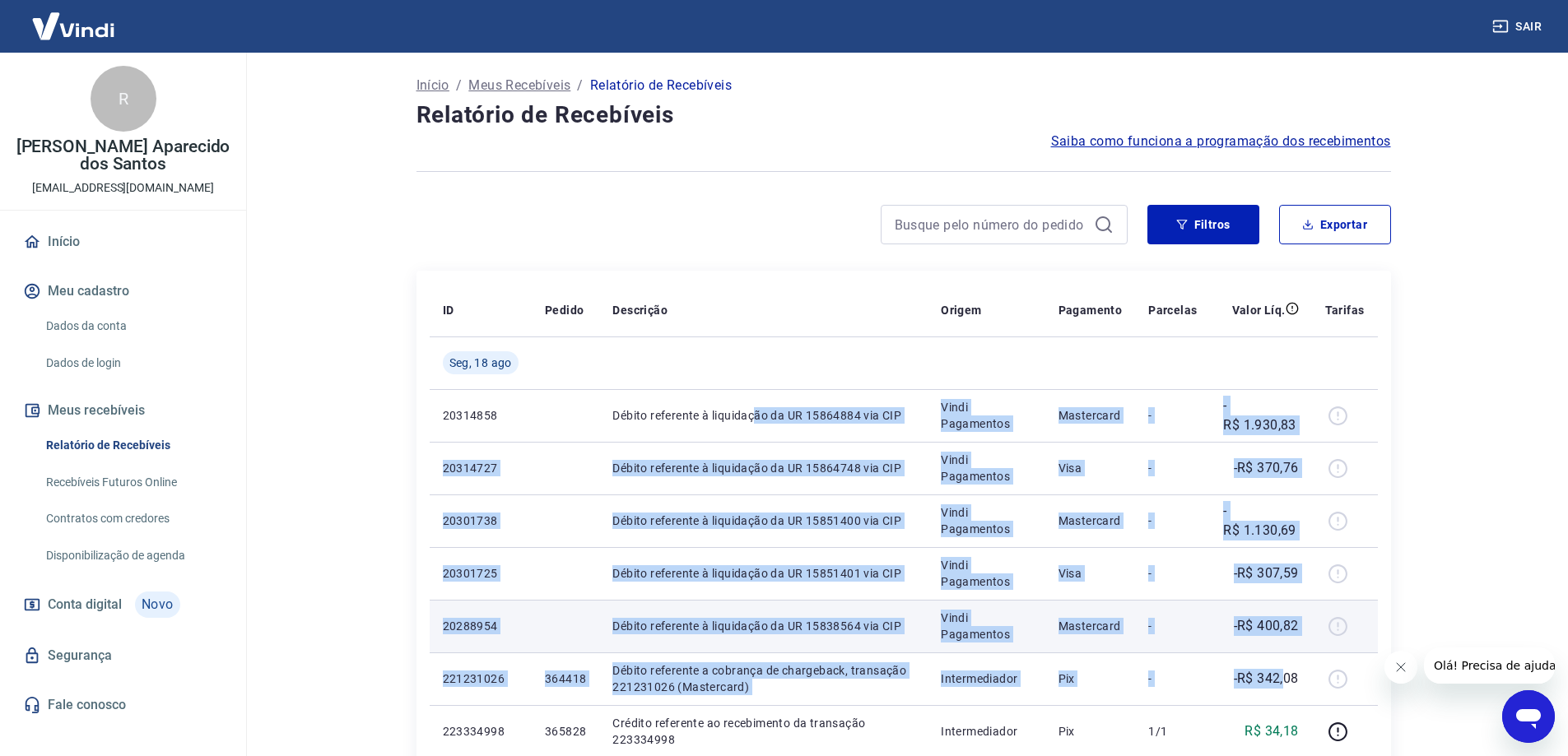
drag, startPoint x: 1166, startPoint y: 621, endPoint x: 1292, endPoint y: 636, distance: 126.9
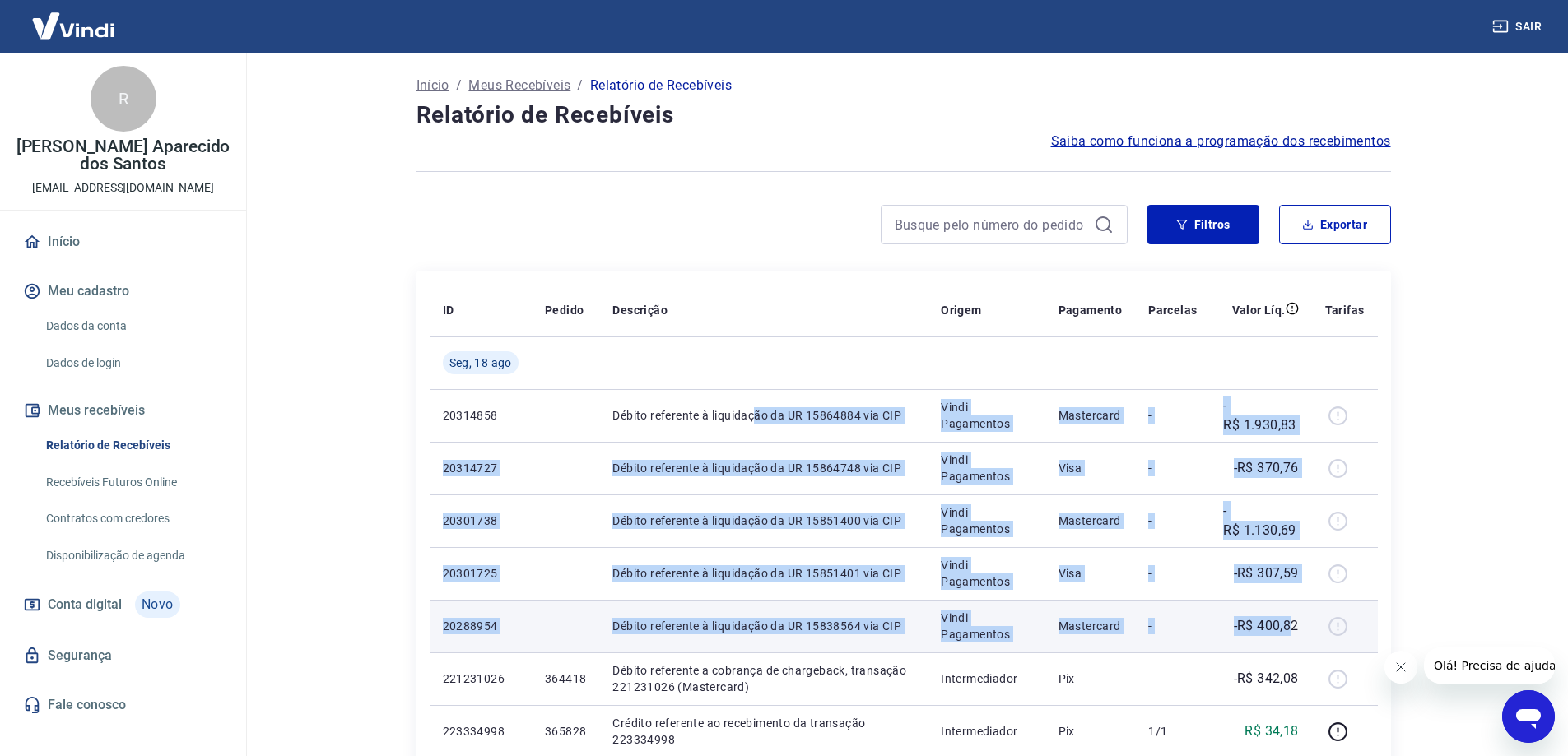
click at [1292, 632] on p "-R$ 400,82" at bounding box center [1266, 627] width 65 height 20
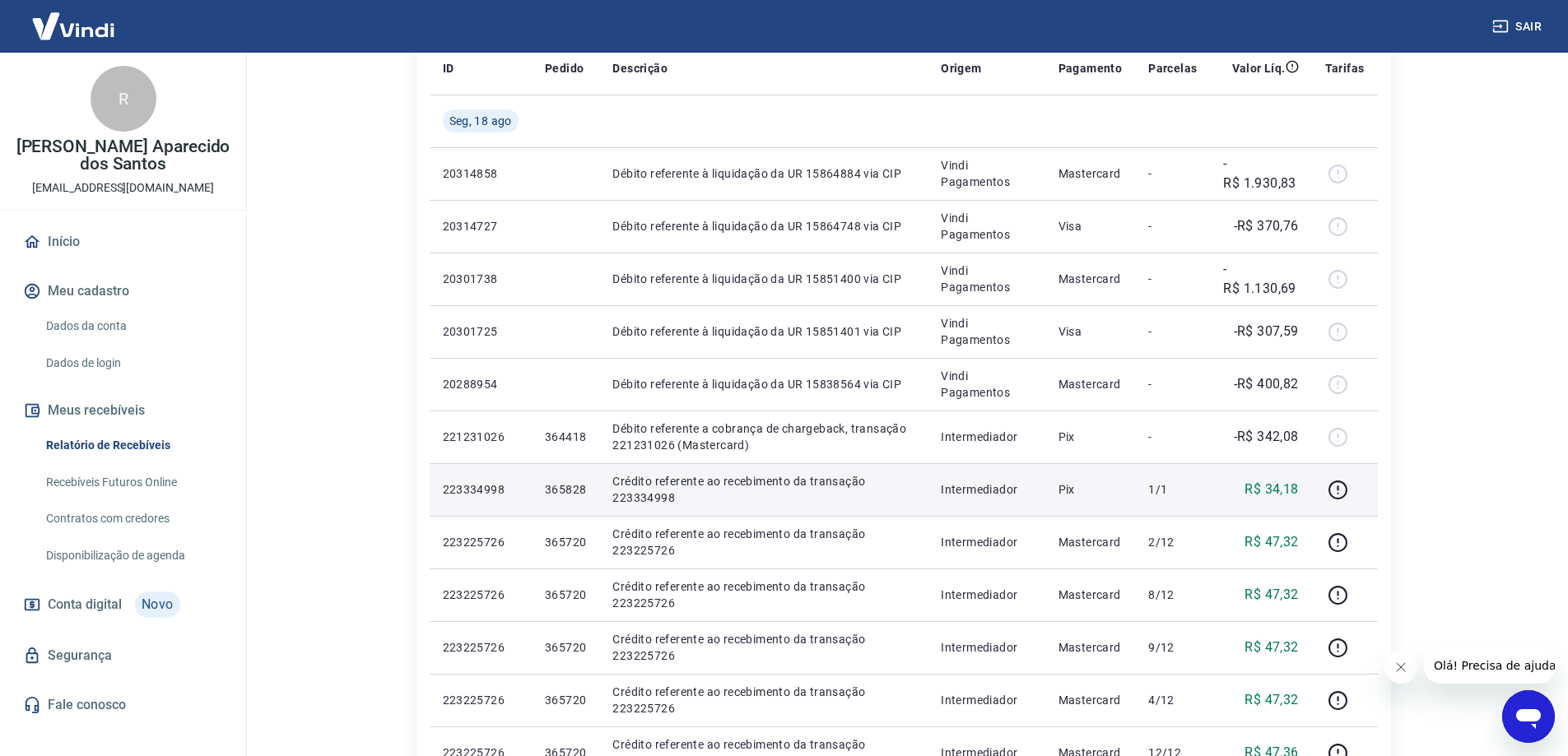
scroll to position [247, 0]
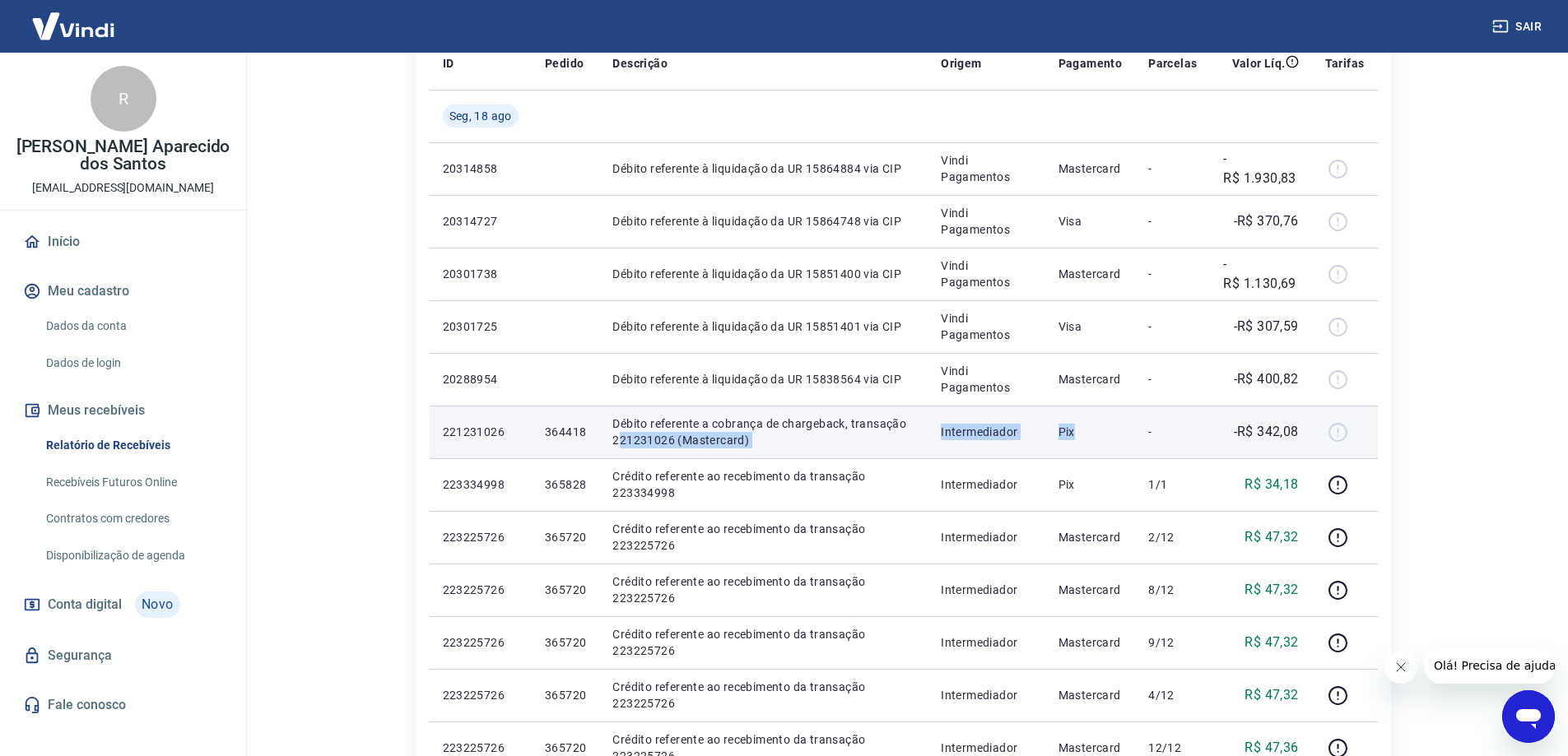
drag, startPoint x: 1010, startPoint y: 435, endPoint x: 621, endPoint y: 454, distance: 389.5
click at [621, 454] on tr "221231026 364418 Débito referente a cobrança de chargeback, transação 221231026…" at bounding box center [904, 432] width 949 height 53
click at [621, 454] on td "Débito referente a cobrança de chargeback, transação 221231026 (Mastercard)" at bounding box center [763, 432] width 328 height 53
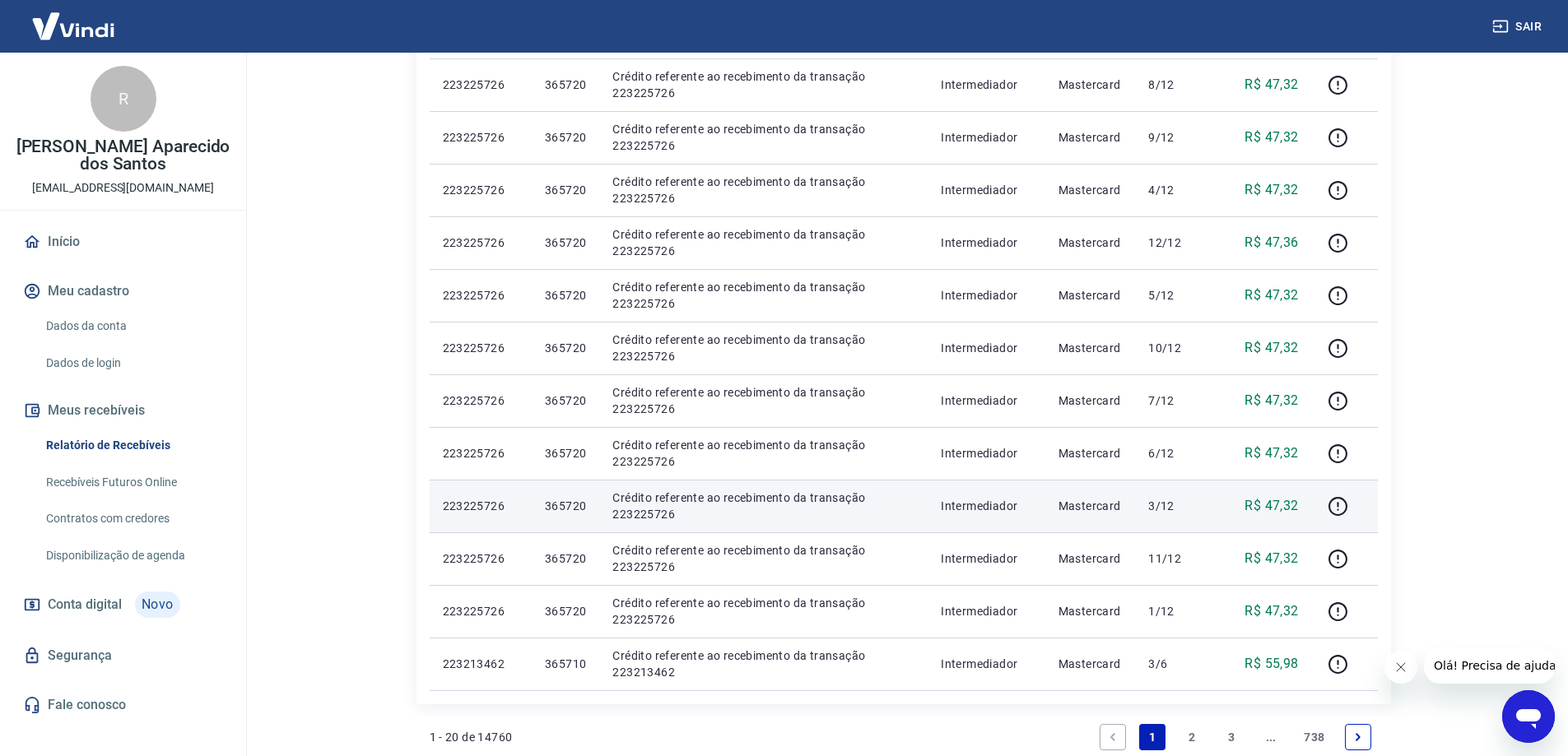
scroll to position [958, 0]
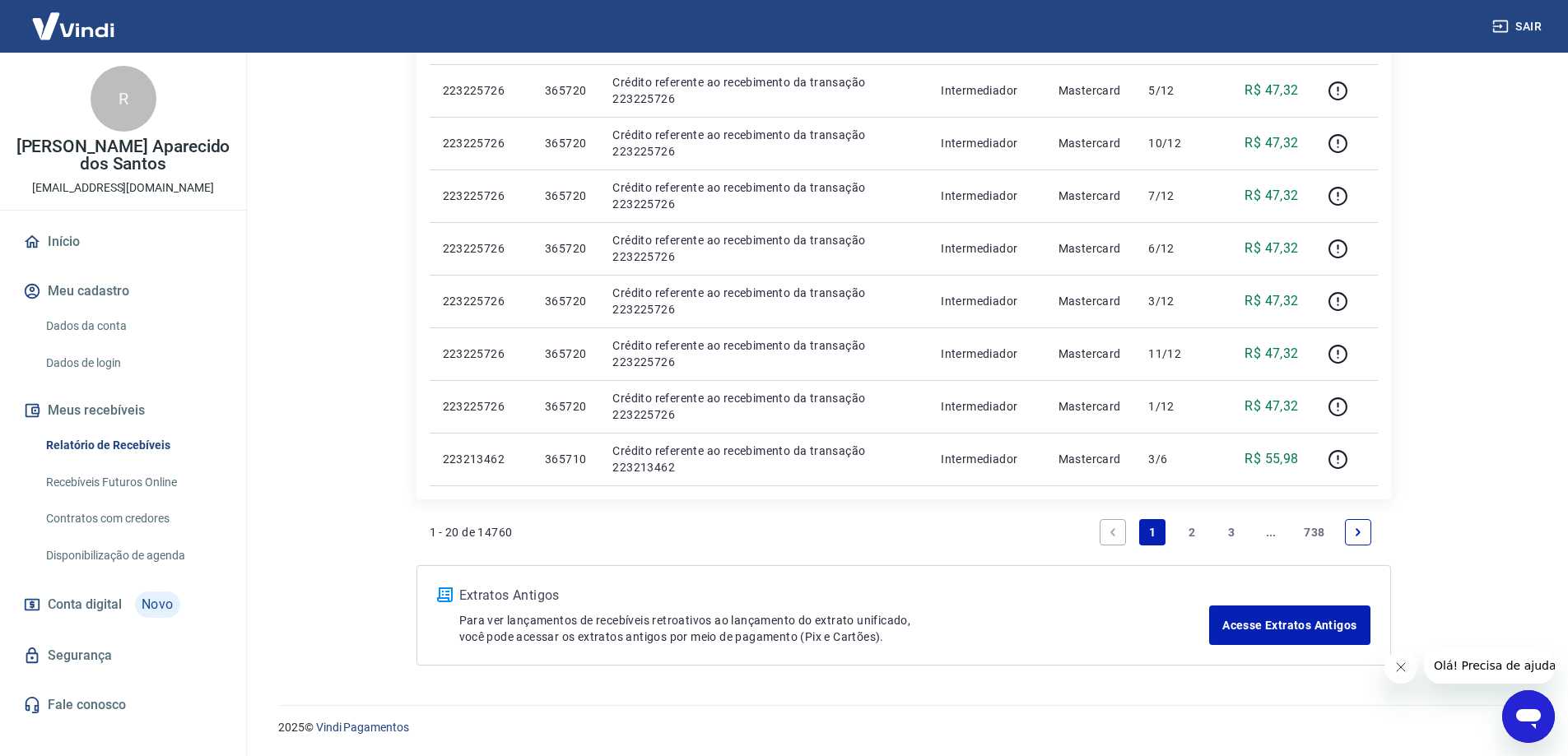
click at [1191, 540] on link "2" at bounding box center [1191, 533] width 26 height 26
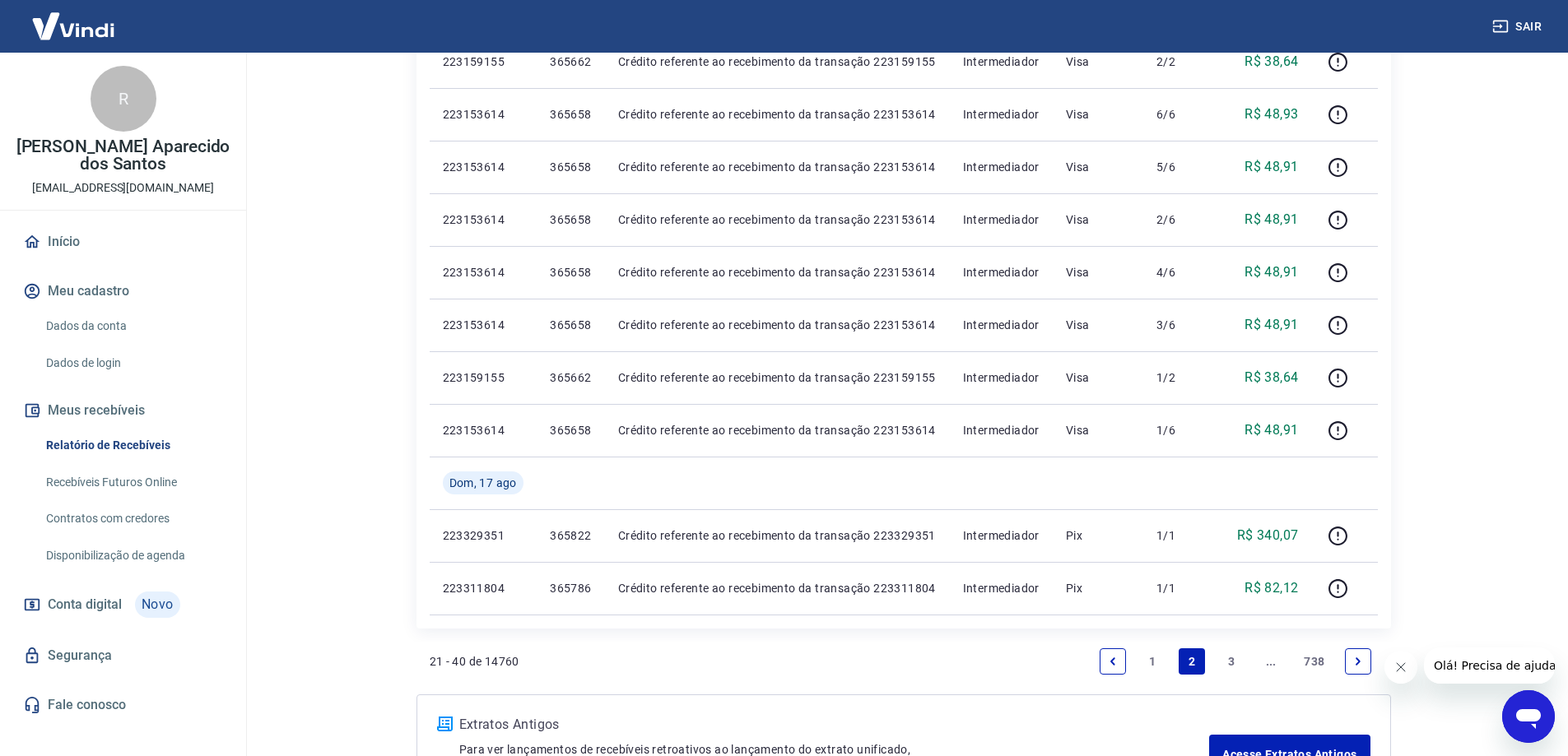
scroll to position [1010, 0]
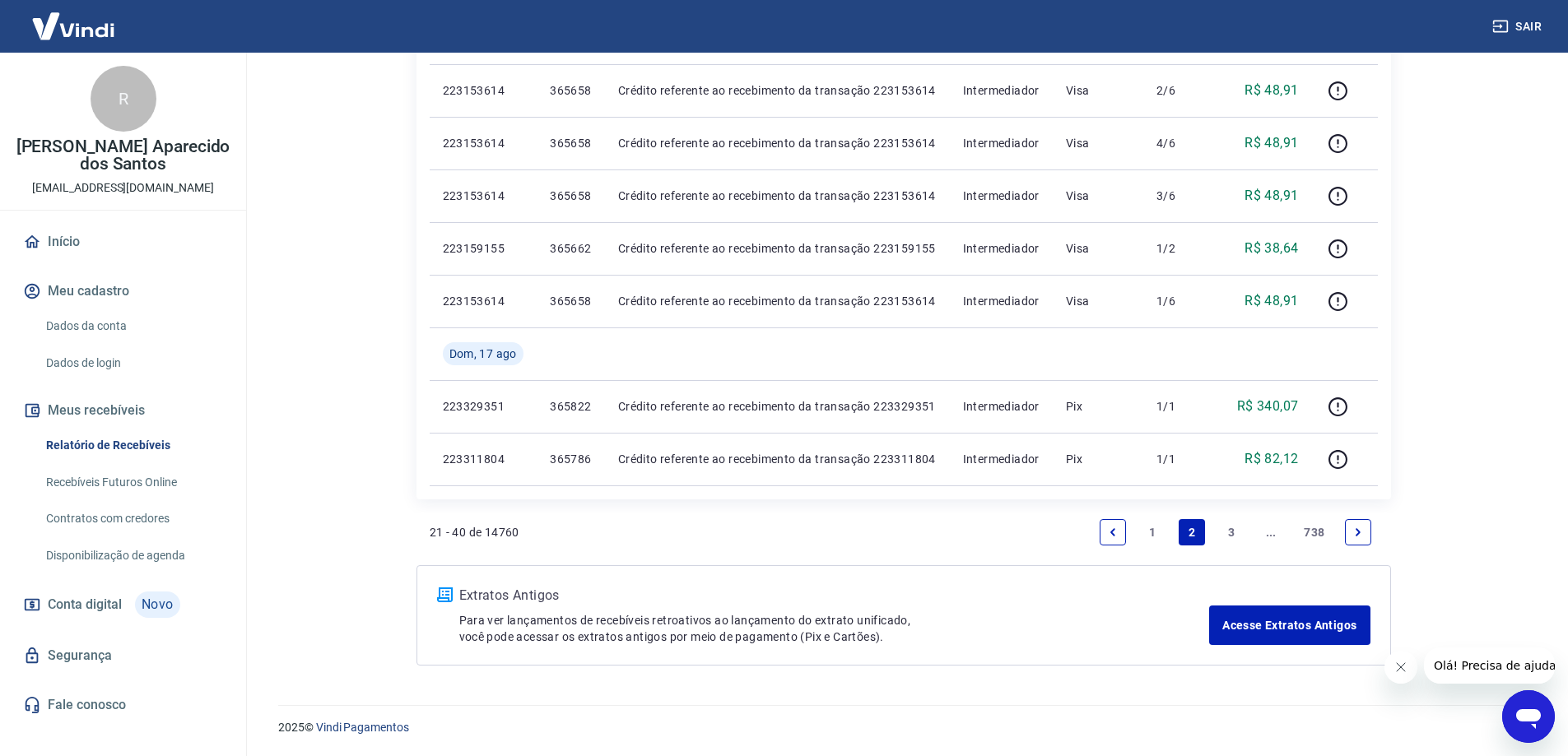
click at [1230, 528] on link "3" at bounding box center [1231, 533] width 26 height 26
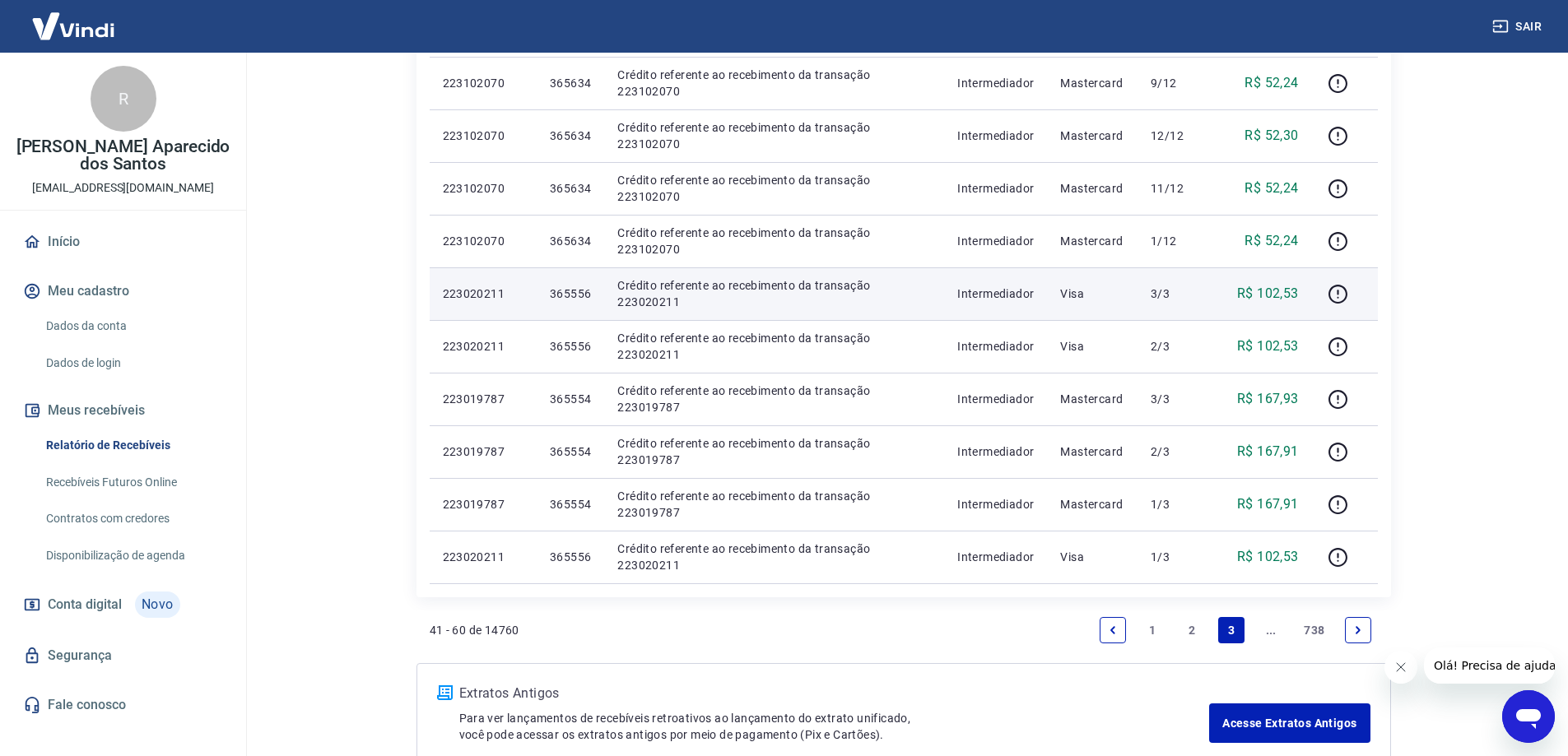
scroll to position [958, 0]
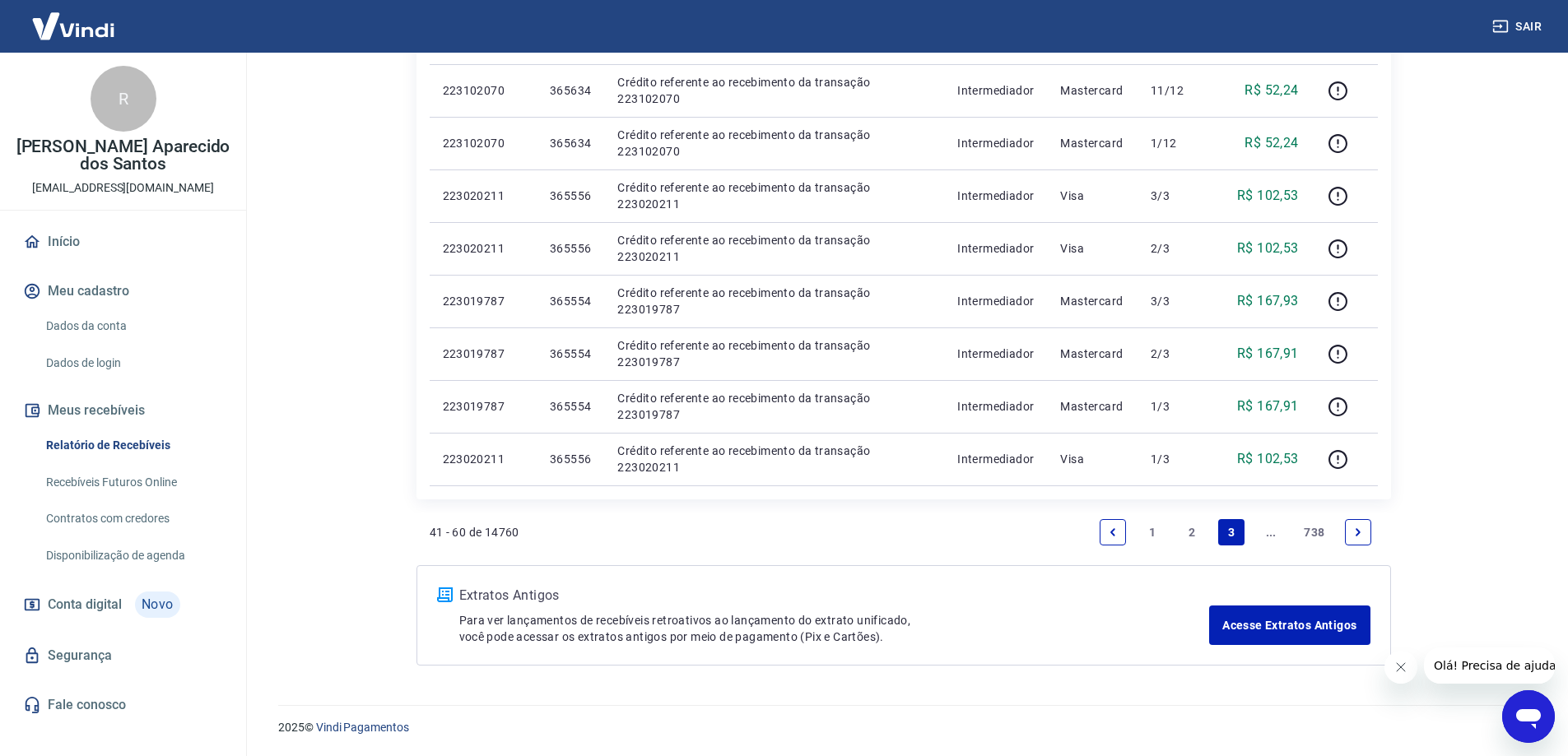
click at [1347, 527] on link "Next page" at bounding box center [1358, 533] width 26 height 26
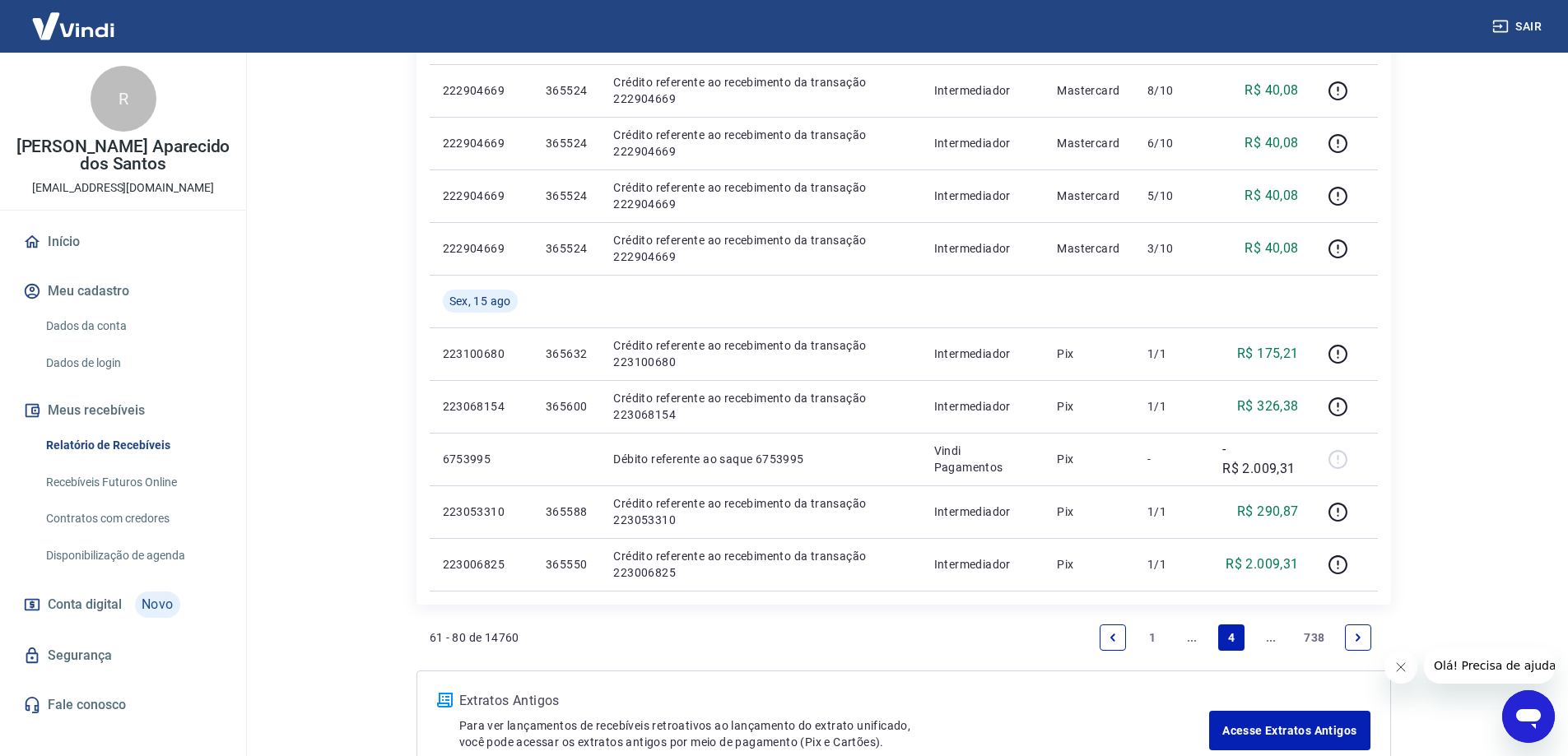
scroll to position [1010, 0]
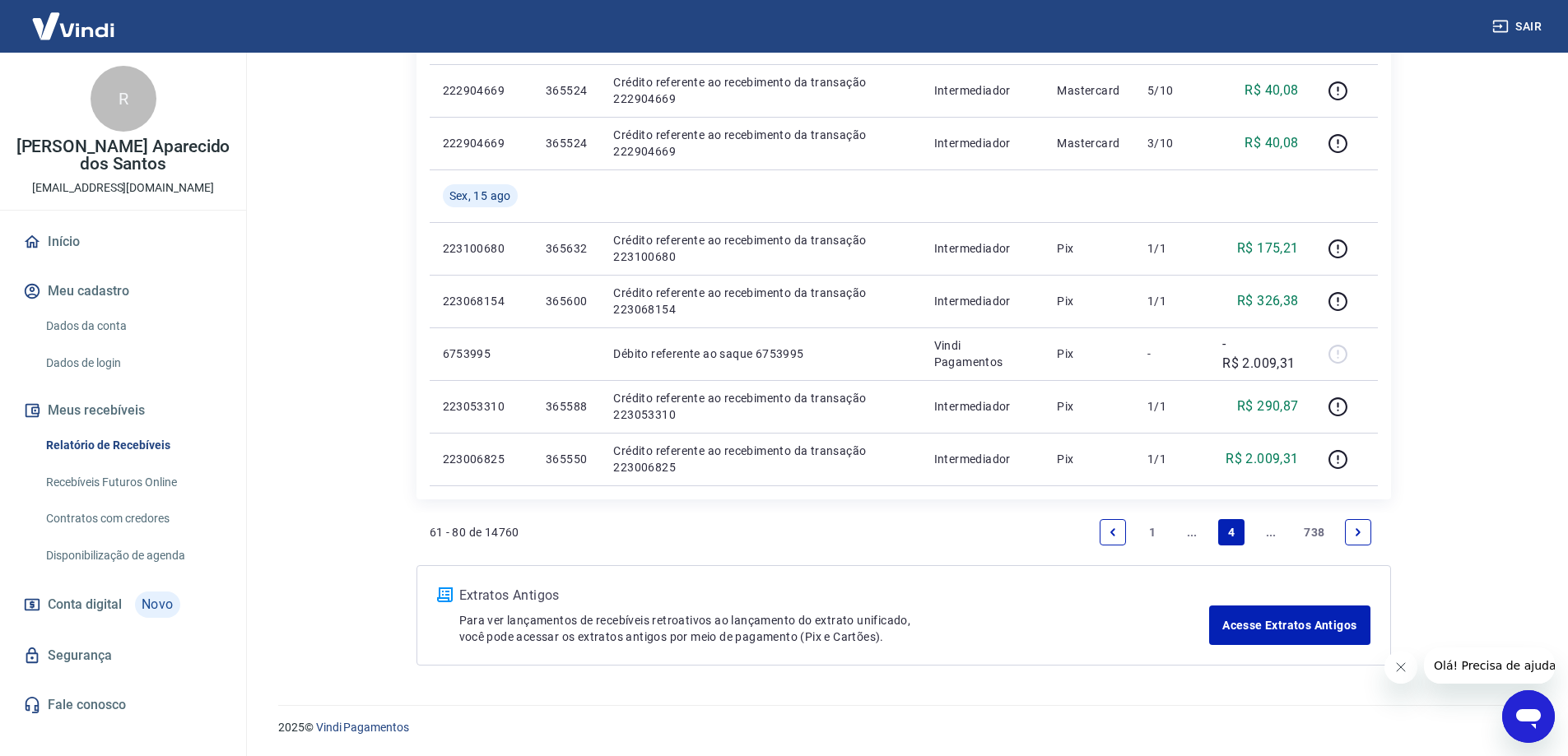
click at [1148, 533] on link "1" at bounding box center [1152, 533] width 26 height 26
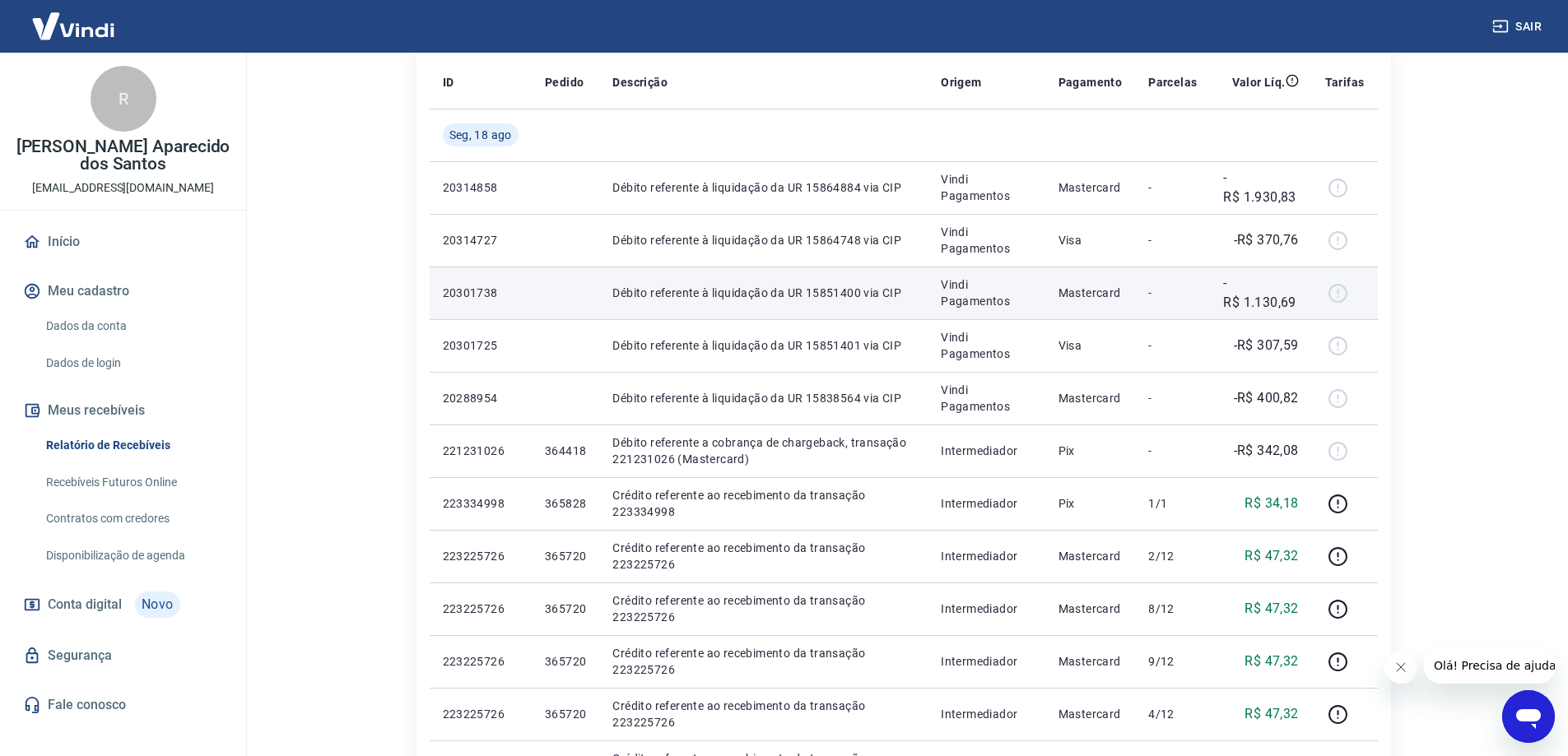
scroll to position [165, 0]
